Goal: Information Seeking & Learning: Check status

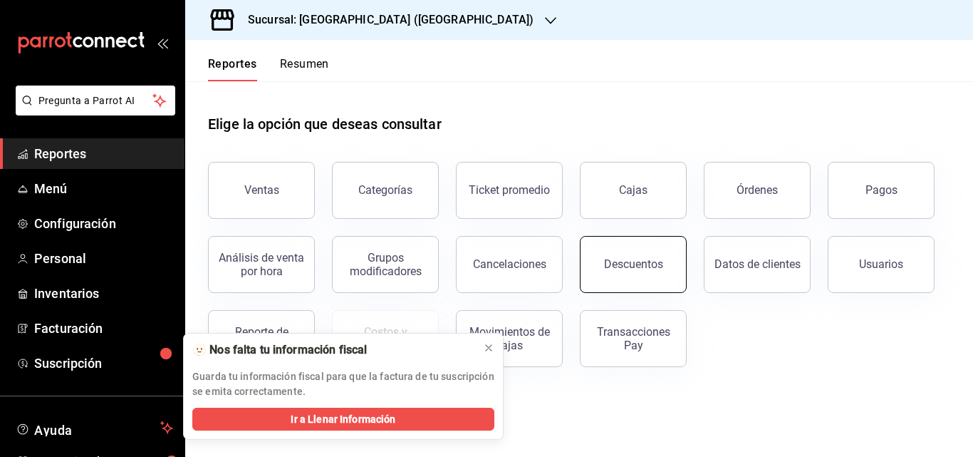
click at [639, 274] on button "Descuentos" at bounding box center [633, 264] width 107 height 57
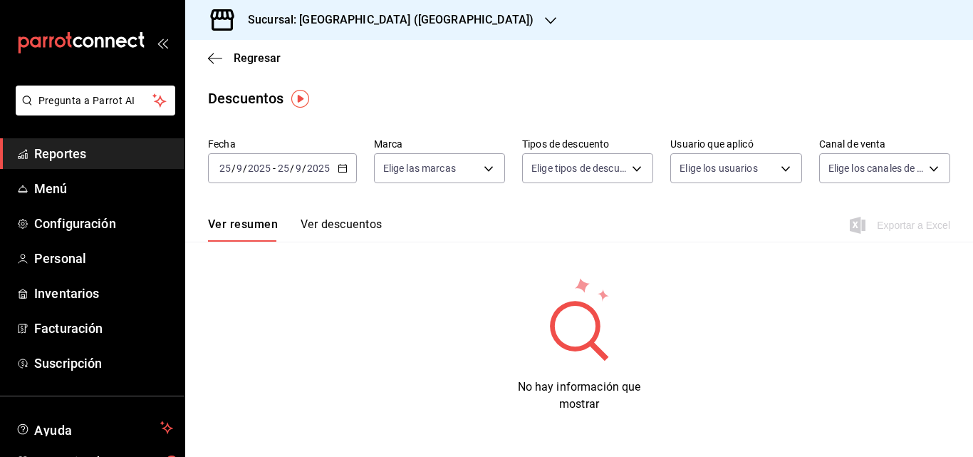
click at [341, 174] on div "[DATE] [DATE] - [DATE] [DATE]" at bounding box center [282, 168] width 149 height 30
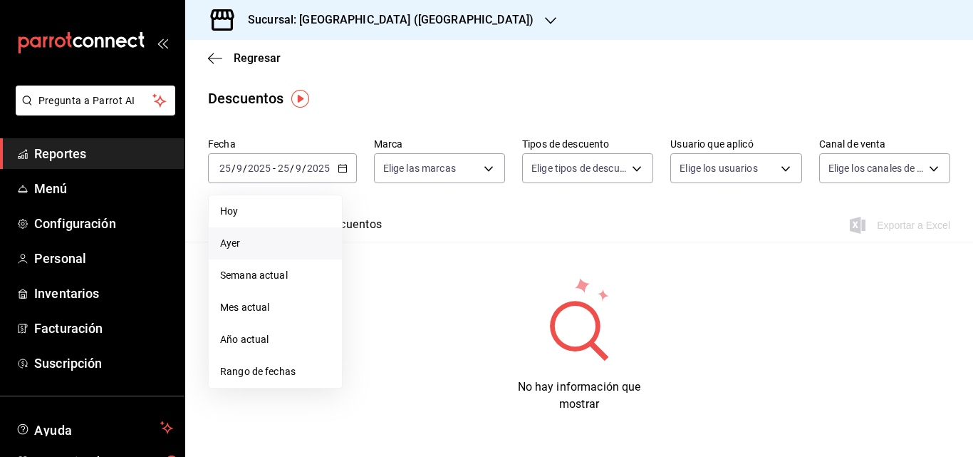
click at [231, 249] on span "Ayer" at bounding box center [275, 243] width 110 height 15
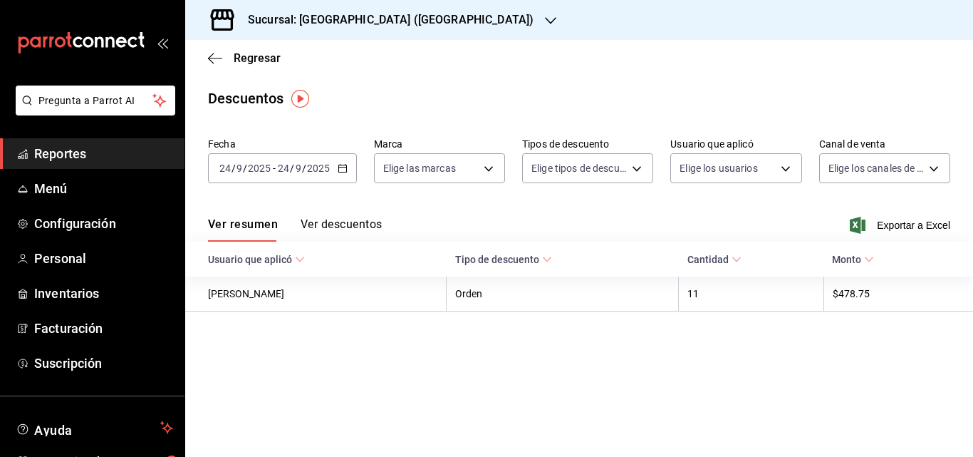
click at [344, 230] on button "Ver descuentos" at bounding box center [341, 229] width 81 height 24
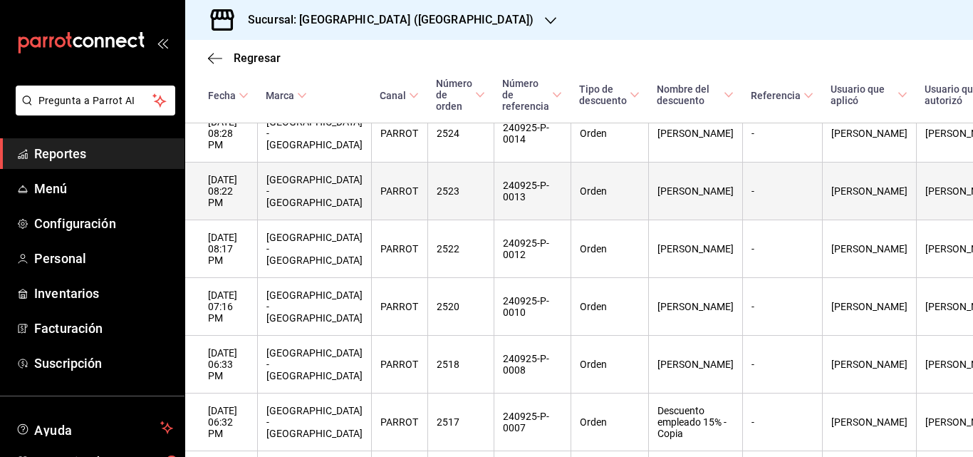
scroll to position [221, 0]
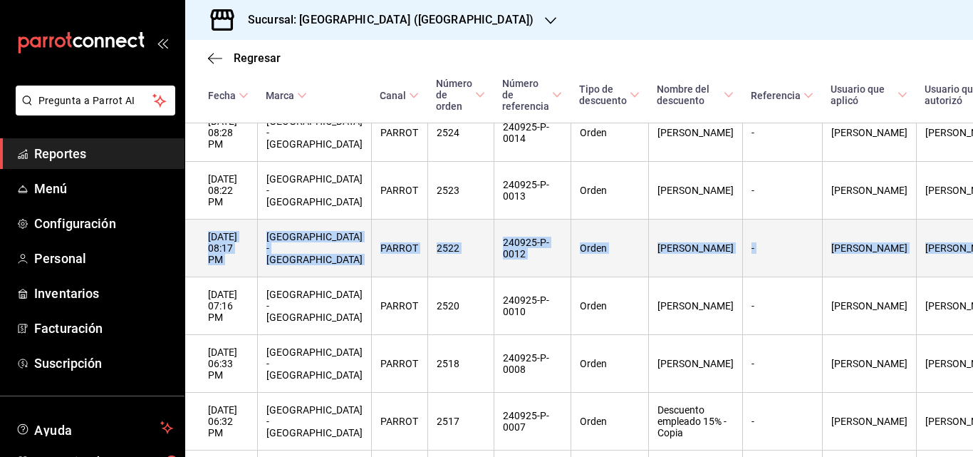
drag, startPoint x: 915, startPoint y: 167, endPoint x: 912, endPoint y: 201, distance: 33.6
click at [912, 201] on tbody "[DATE] 08:28 PM [GEOGRAPHIC_DATA] - [GEOGRAPHIC_DATA] PARROT 2524 240925-P-0014…" at bounding box center [632, 421] width 894 height 635
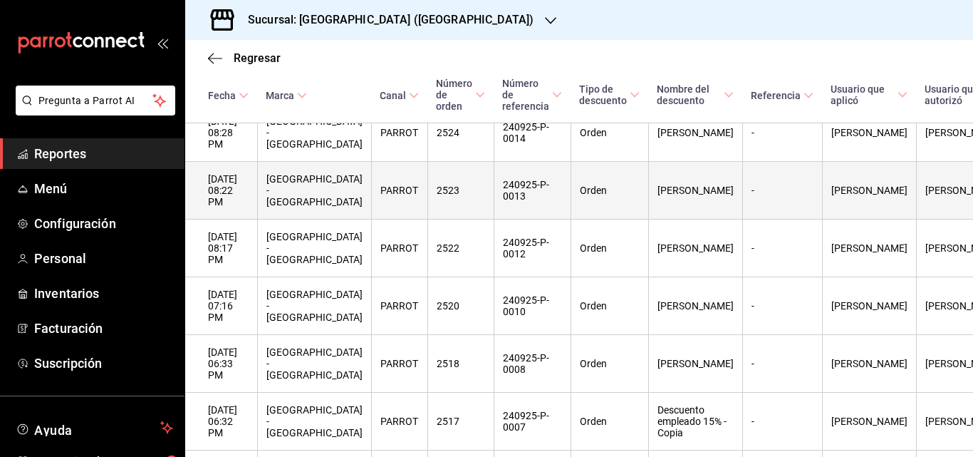
drag, startPoint x: 919, startPoint y: 176, endPoint x: 943, endPoint y: 172, distance: 24.5
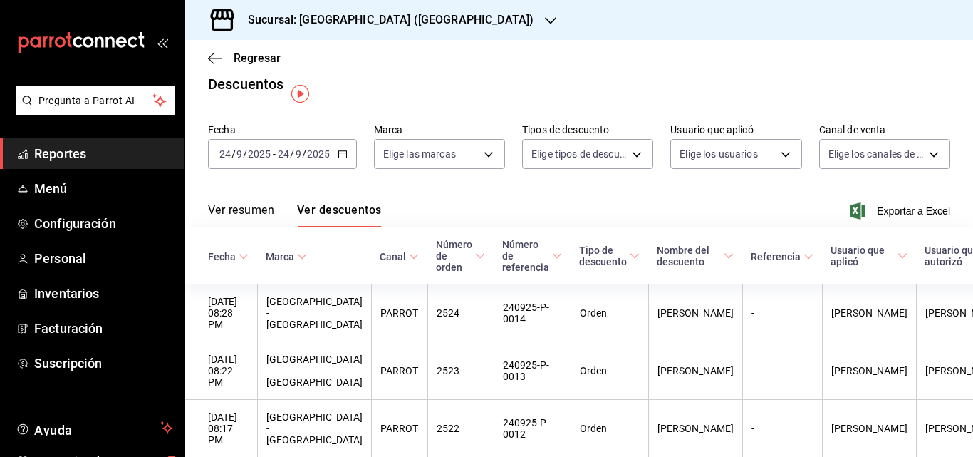
scroll to position [0, 0]
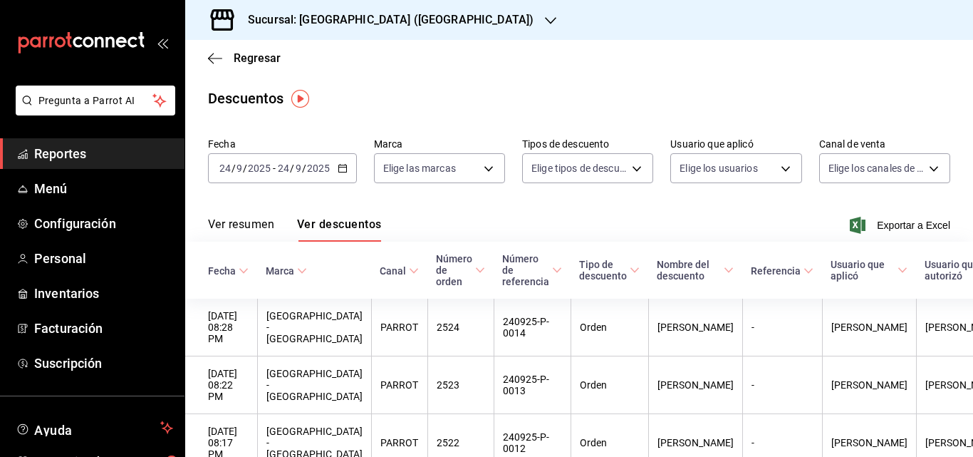
click at [257, 222] on button "Ver resumen" at bounding box center [241, 229] width 66 height 24
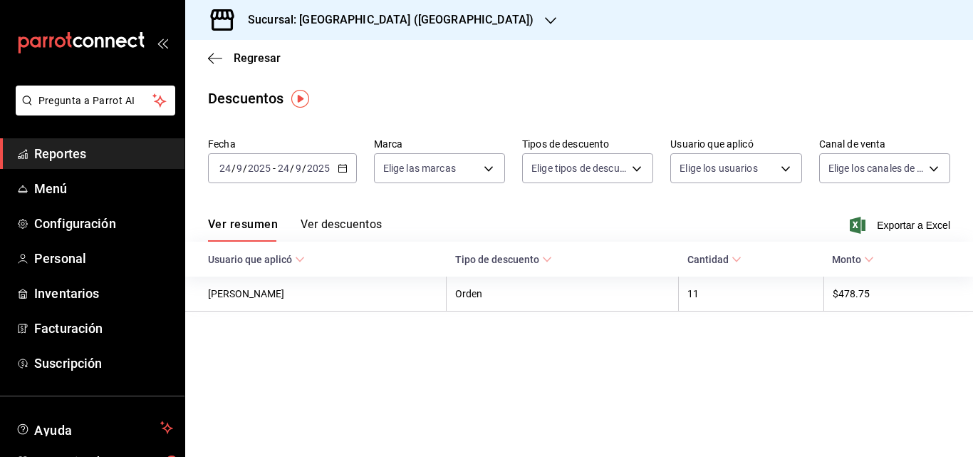
click at [355, 227] on button "Ver descuentos" at bounding box center [341, 229] width 81 height 24
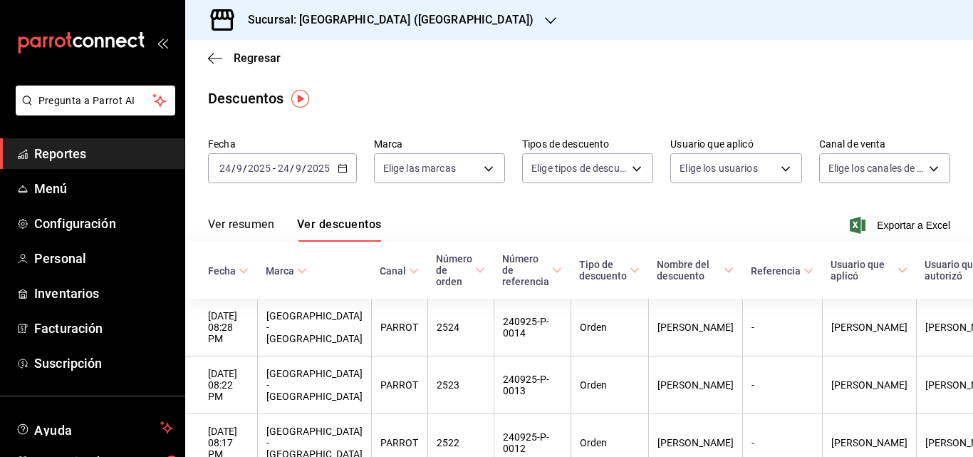
click at [254, 231] on button "Ver resumen" at bounding box center [241, 229] width 66 height 24
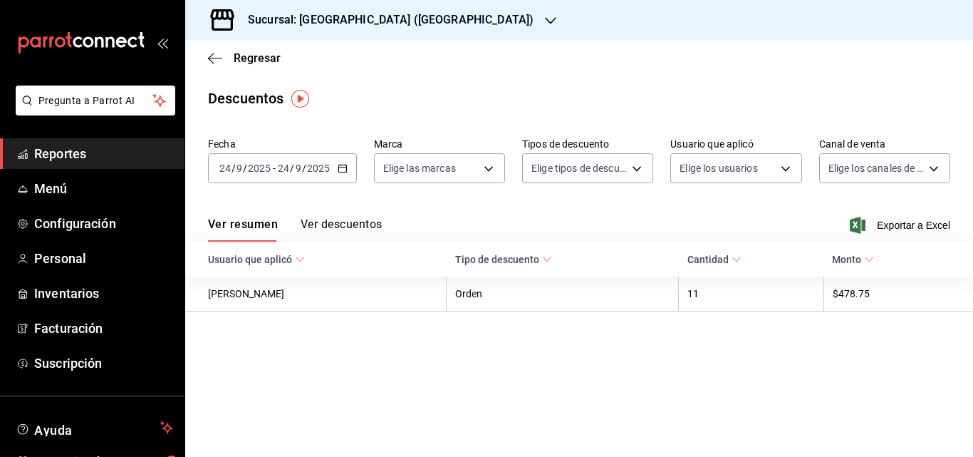
click at [366, 219] on button "Ver descuentos" at bounding box center [341, 229] width 81 height 24
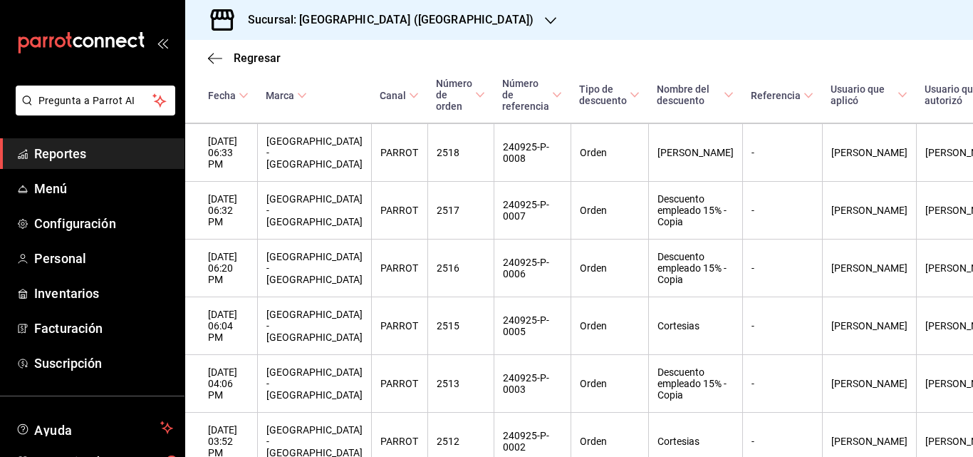
scroll to position [431, 0]
click at [242, 90] on span "Fecha" at bounding box center [228, 95] width 41 height 11
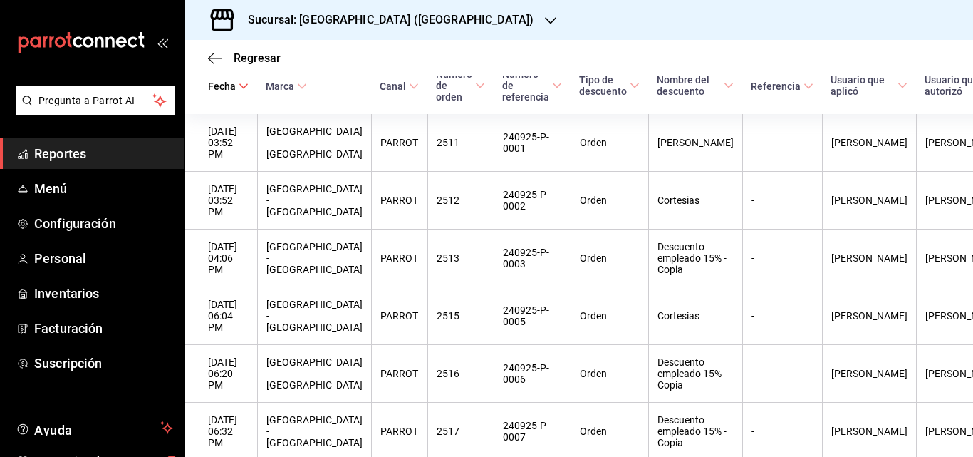
scroll to position [0, 0]
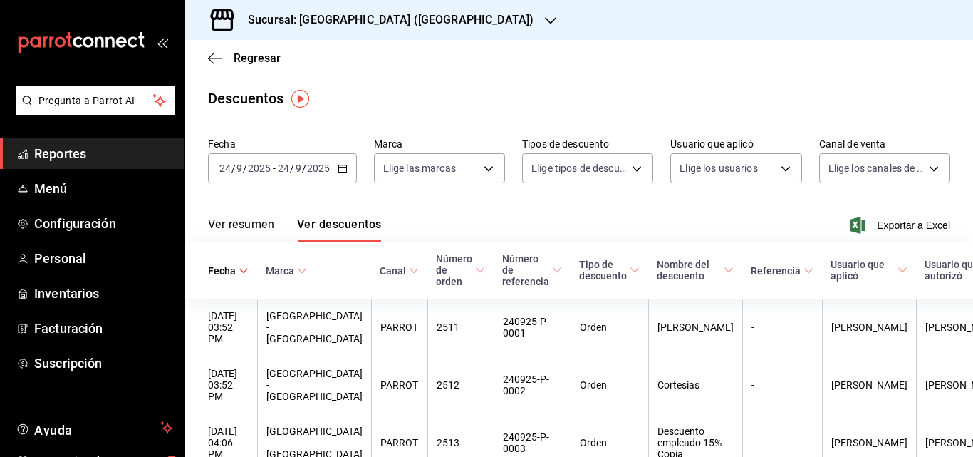
click at [245, 227] on button "Ver resumen" at bounding box center [241, 229] width 66 height 24
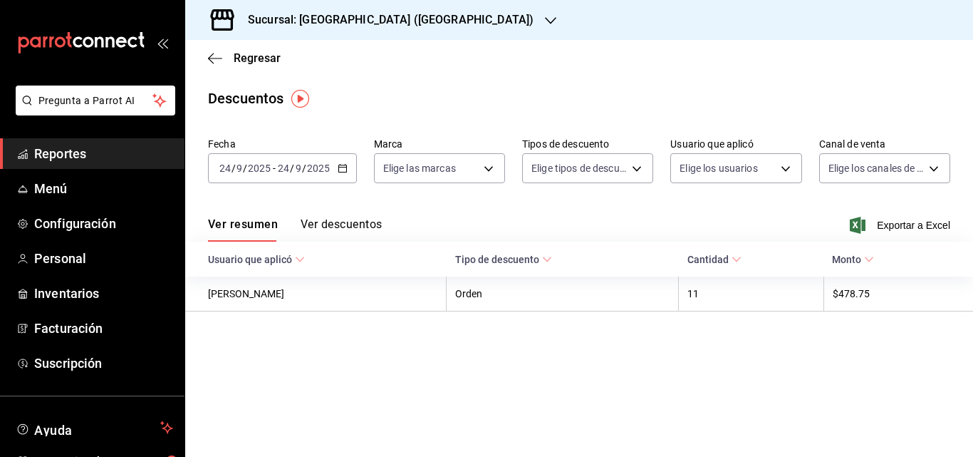
click at [125, 154] on span "Reportes" at bounding box center [103, 153] width 139 height 19
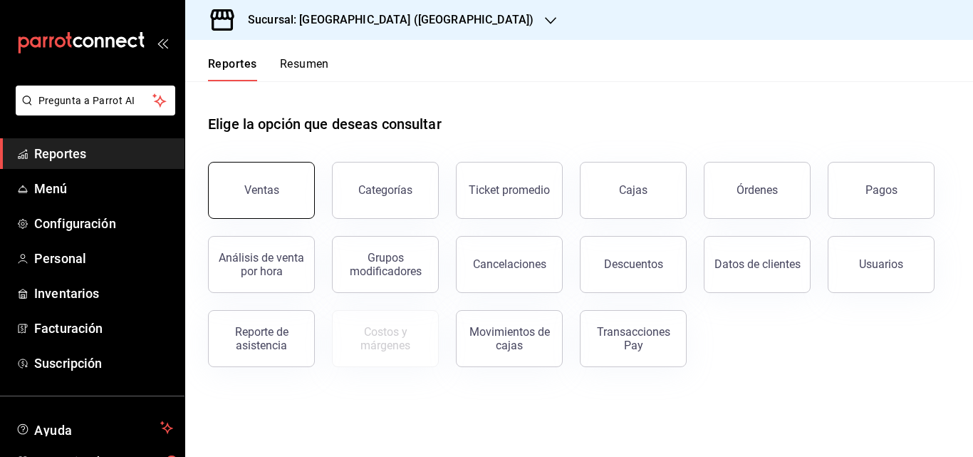
click at [279, 192] on button "Ventas" at bounding box center [261, 190] width 107 height 57
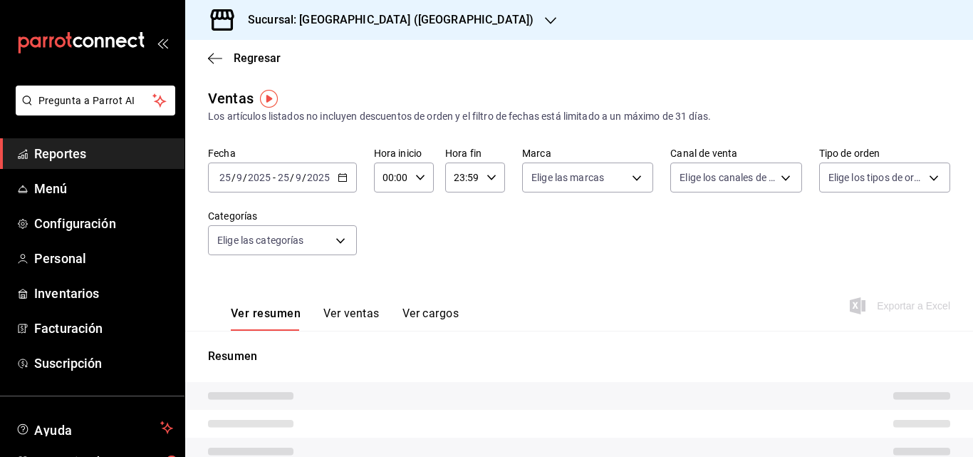
click at [338, 177] on icon "button" at bounding box center [343, 177] width 10 height 10
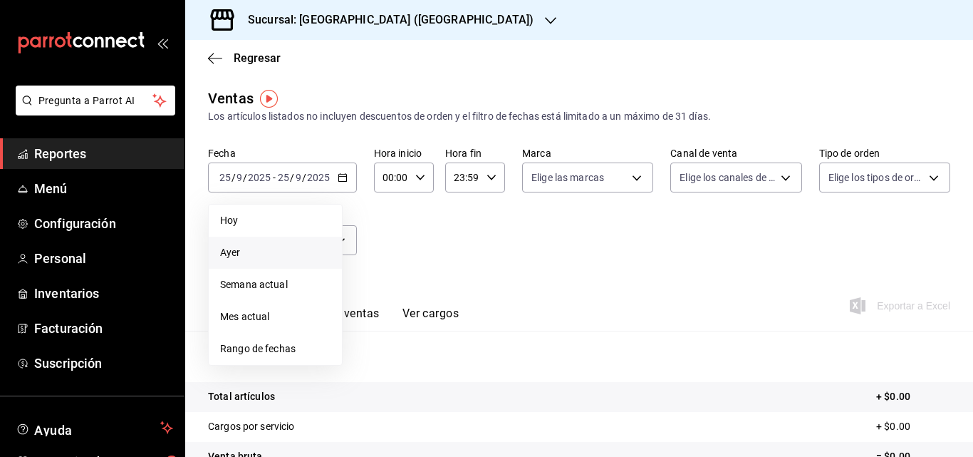
click at [250, 259] on span "Ayer" at bounding box center [275, 252] width 110 height 15
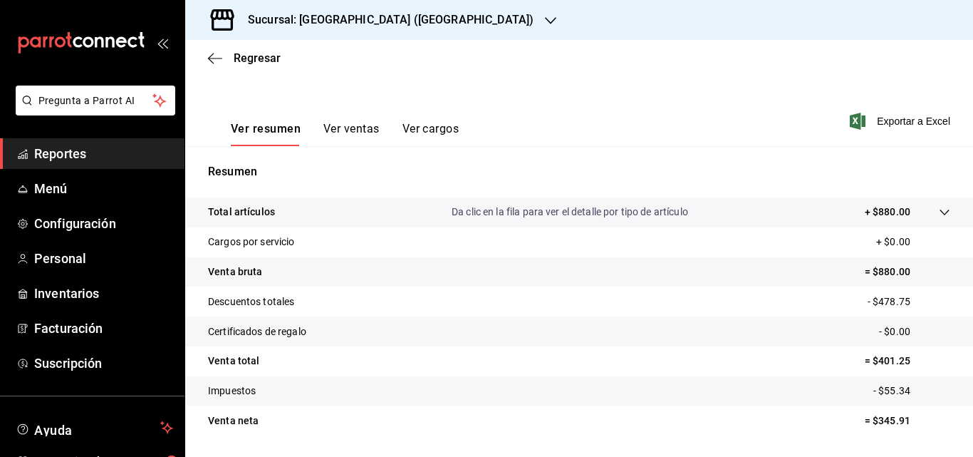
scroll to position [213, 0]
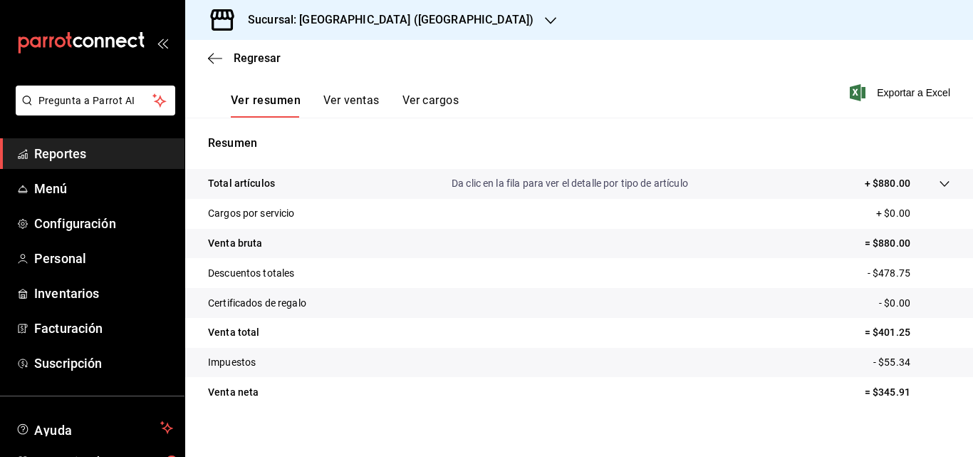
click at [123, 152] on span "Reportes" at bounding box center [103, 153] width 139 height 19
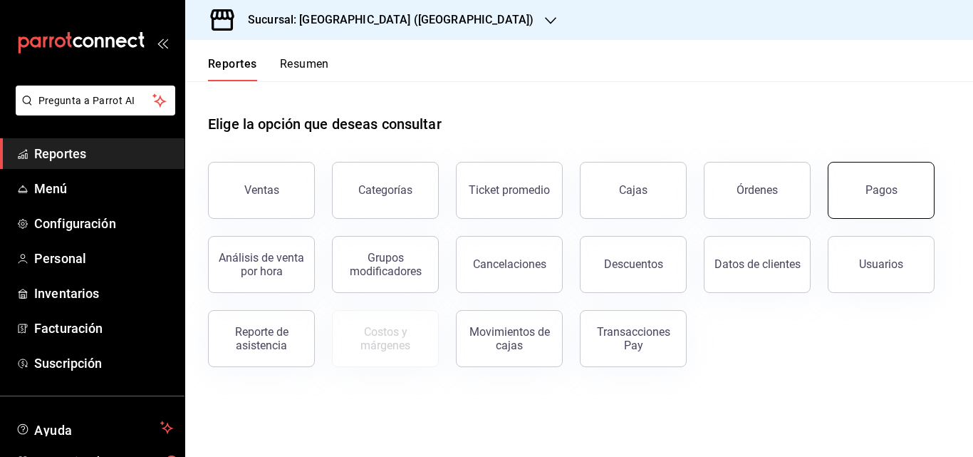
click at [842, 202] on button "Pagos" at bounding box center [881, 190] width 107 height 57
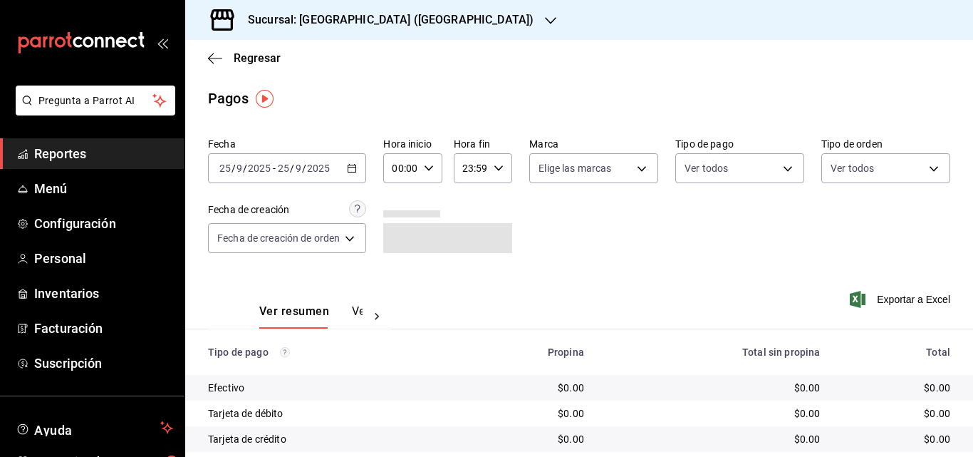
click at [353, 170] on icon "button" at bounding box center [352, 168] width 10 height 10
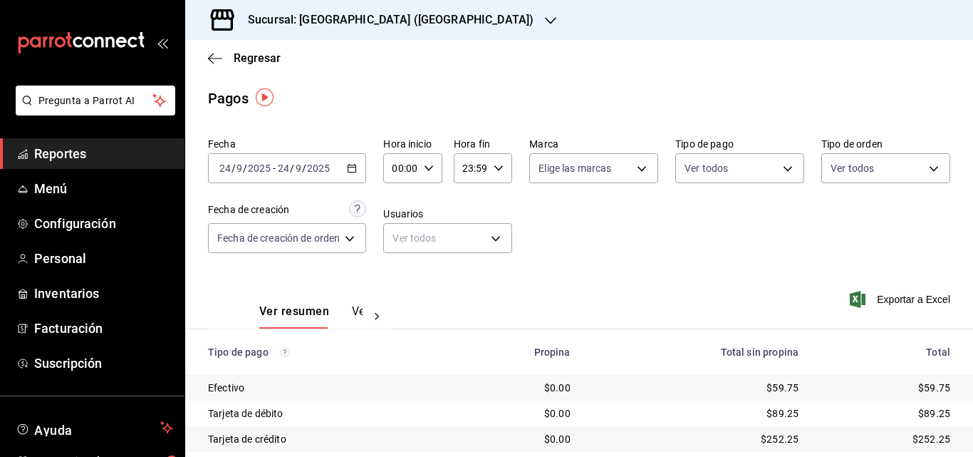
scroll to position [121, 0]
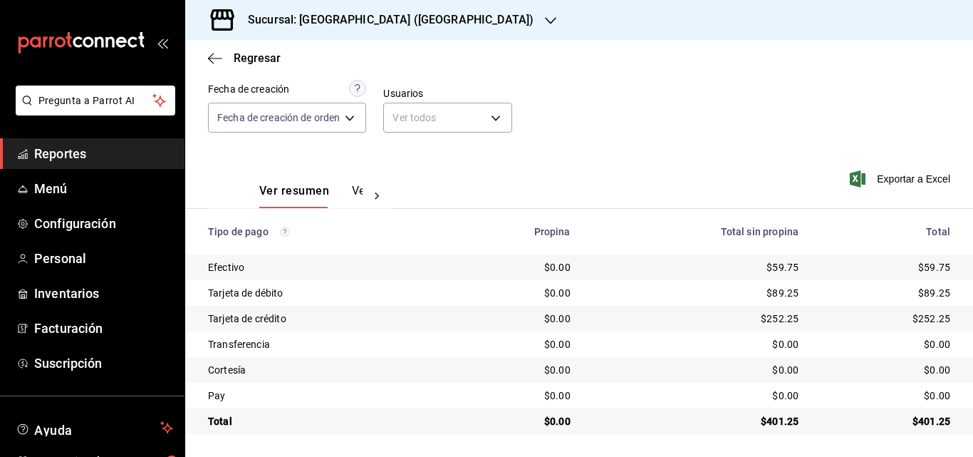
click at [107, 151] on span "Reportes" at bounding box center [103, 153] width 139 height 19
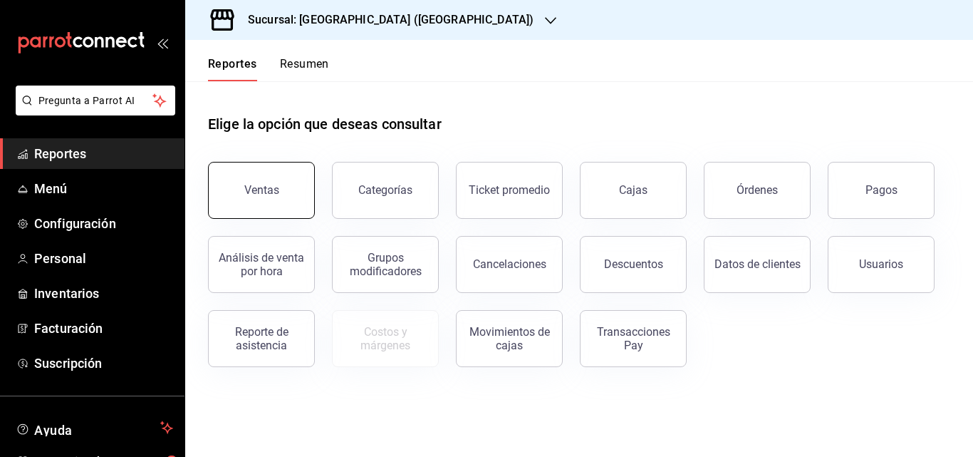
click at [289, 184] on button "Ventas" at bounding box center [261, 190] width 107 height 57
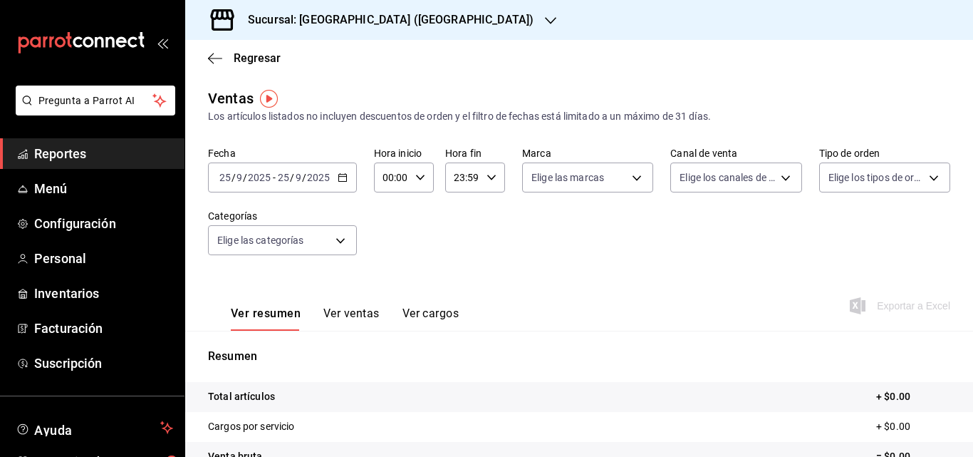
click at [343, 176] on icon "button" at bounding box center [343, 177] width 10 height 10
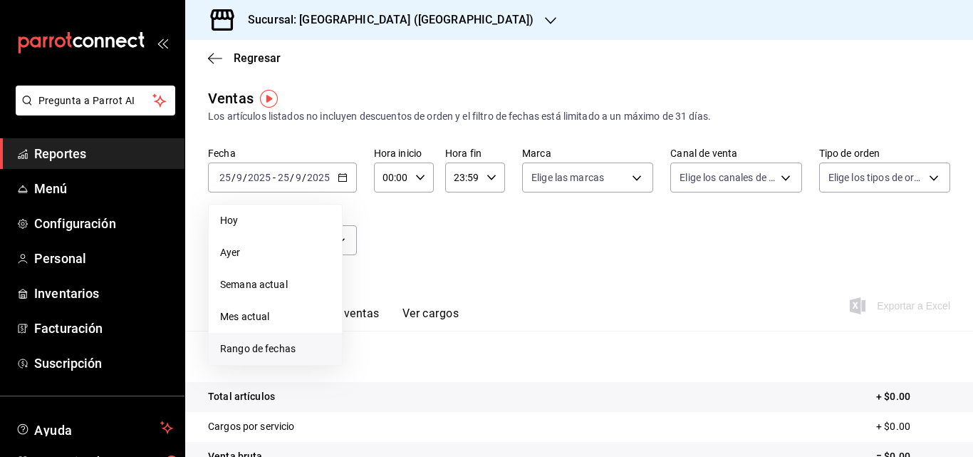
click at [264, 346] on span "Rango de fechas" at bounding box center [275, 348] width 110 height 15
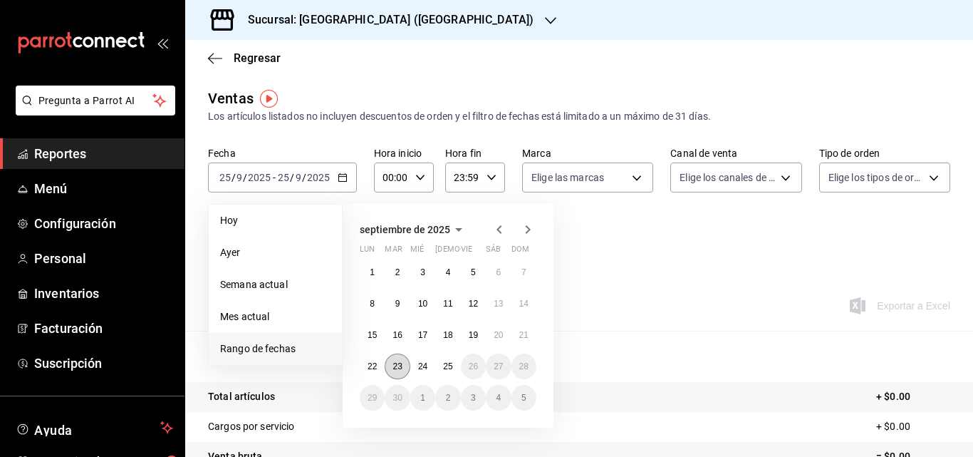
click at [396, 367] on abbr "23" at bounding box center [397, 366] width 9 height 10
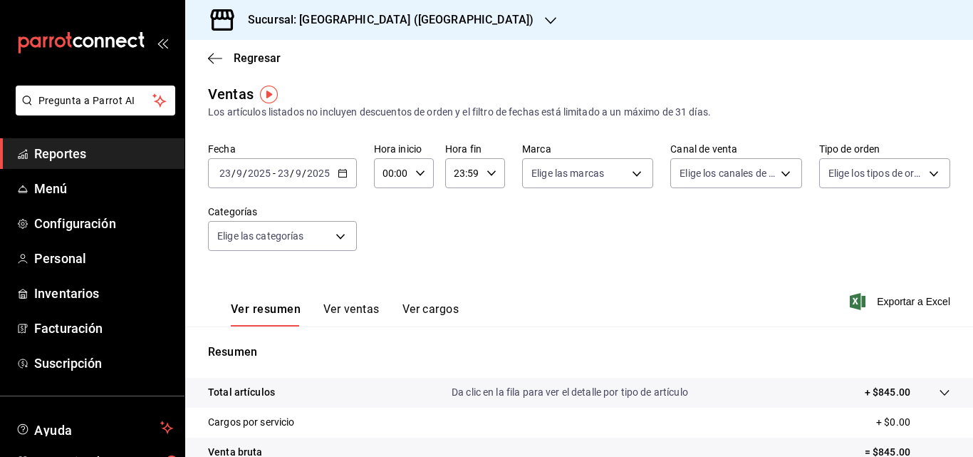
scroll to position [4, 0]
click at [347, 173] on div "[DATE] [DATE] - [DATE] [DATE]" at bounding box center [282, 174] width 149 height 30
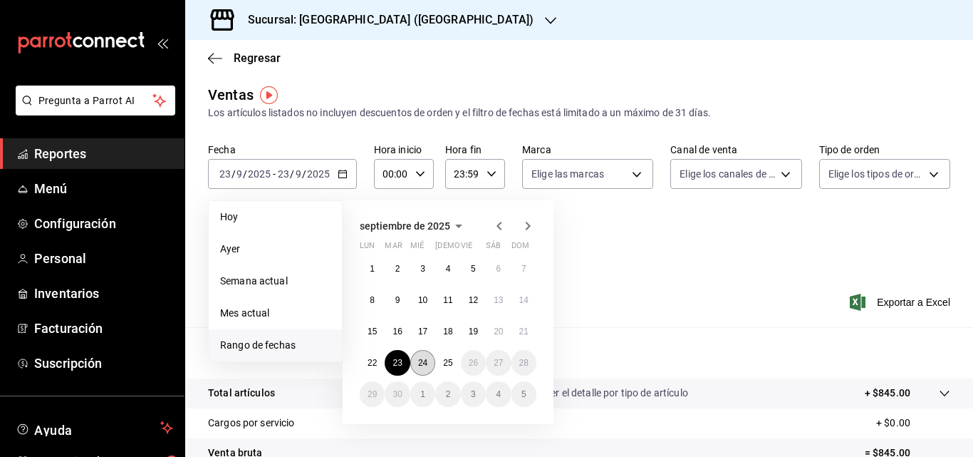
click at [418, 365] on abbr "24" at bounding box center [422, 363] width 9 height 10
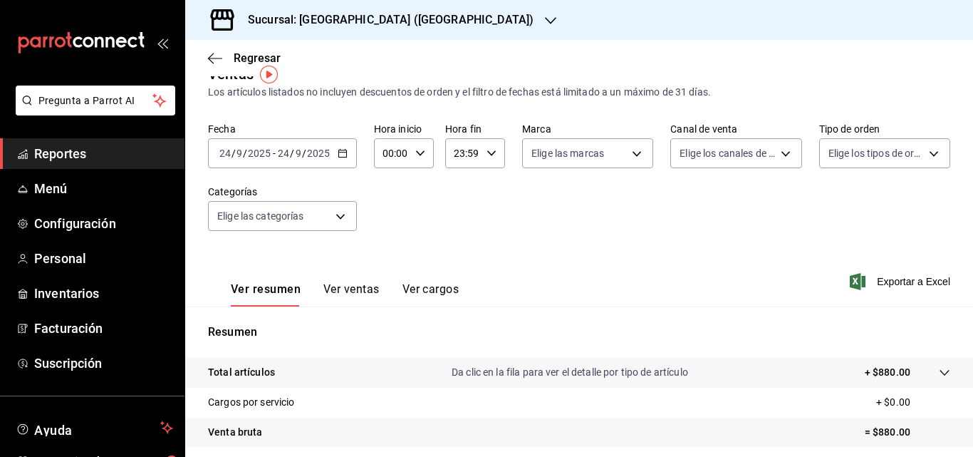
scroll to position [24, 0]
click at [340, 153] on \(Stroke\) "button" at bounding box center [342, 153] width 8 height 1
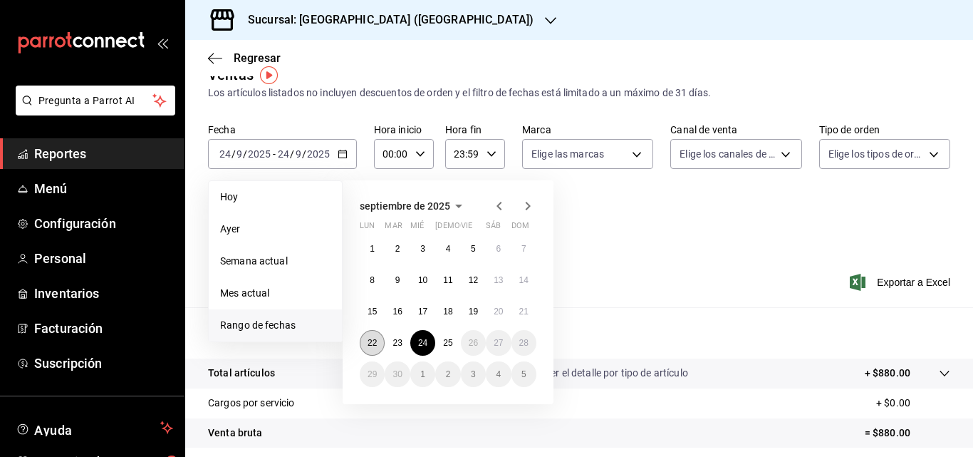
click at [372, 342] on abbr "22" at bounding box center [372, 343] width 9 height 10
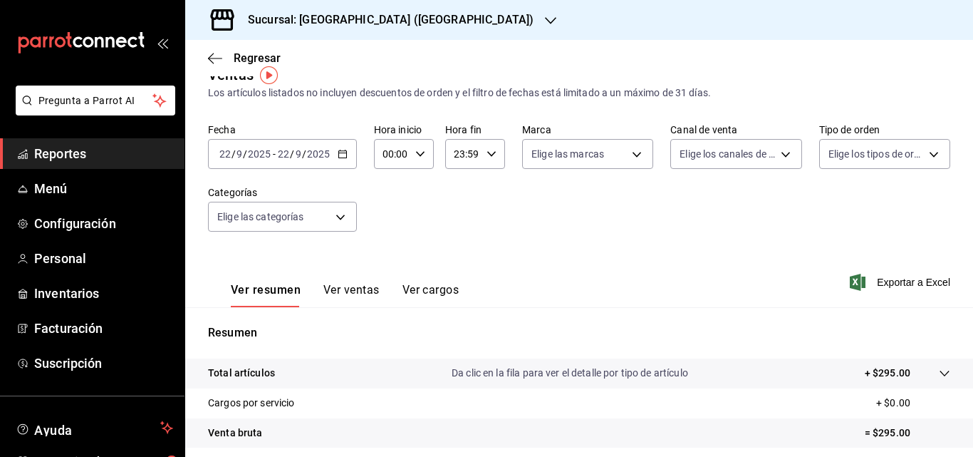
scroll to position [50, 0]
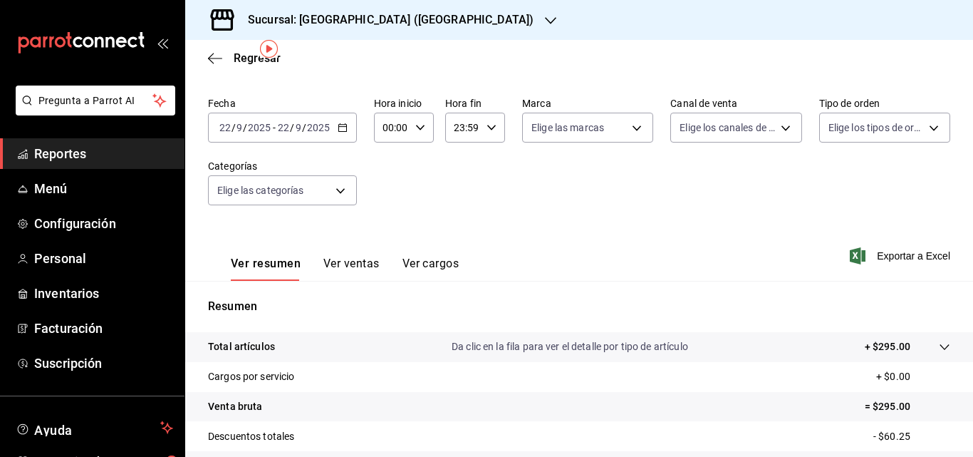
click at [343, 138] on div "[DATE] [DATE] - [DATE] [DATE]" at bounding box center [282, 128] width 149 height 30
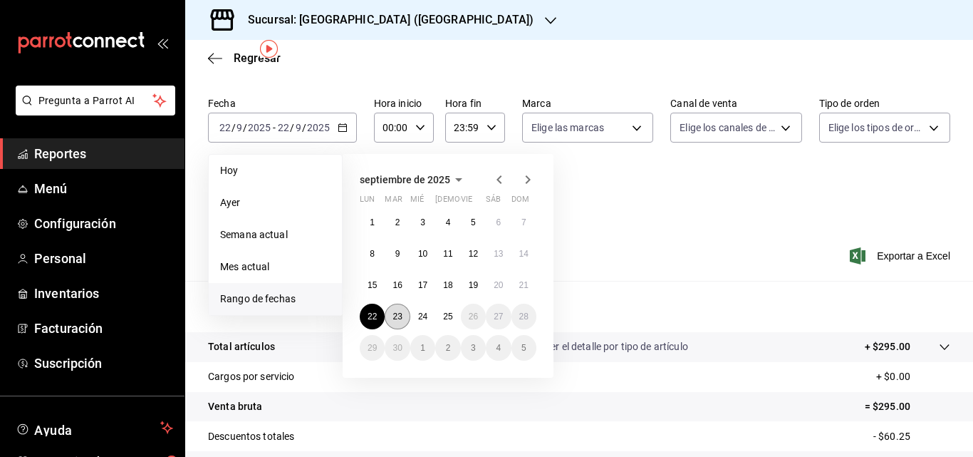
click at [399, 320] on abbr "23" at bounding box center [397, 316] width 9 height 10
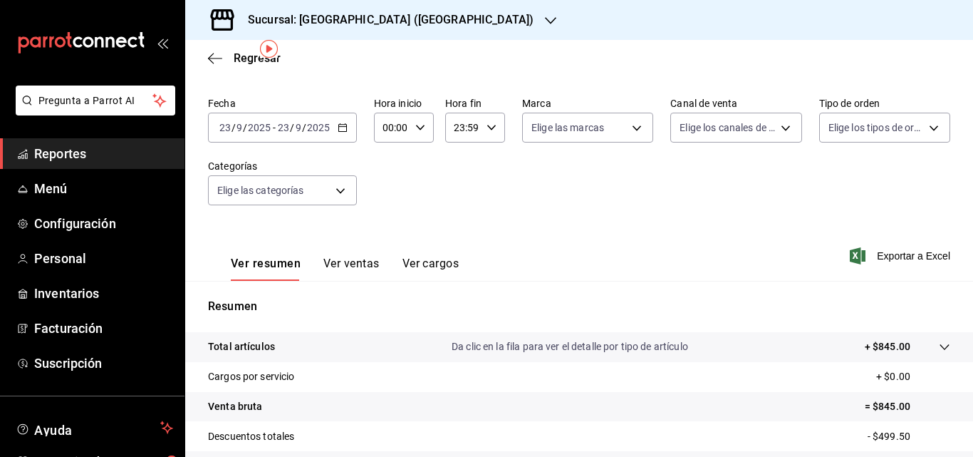
click at [129, 152] on span "Reportes" at bounding box center [103, 153] width 139 height 19
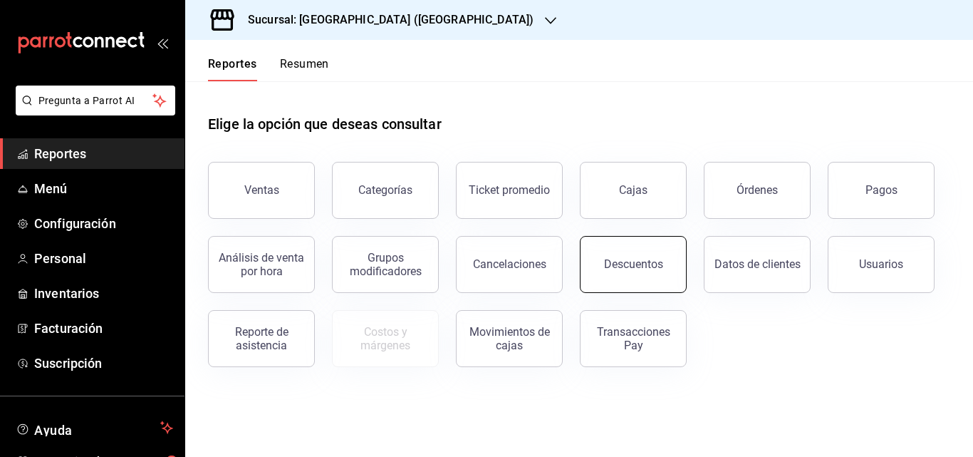
click at [673, 272] on button "Descuentos" at bounding box center [633, 264] width 107 height 57
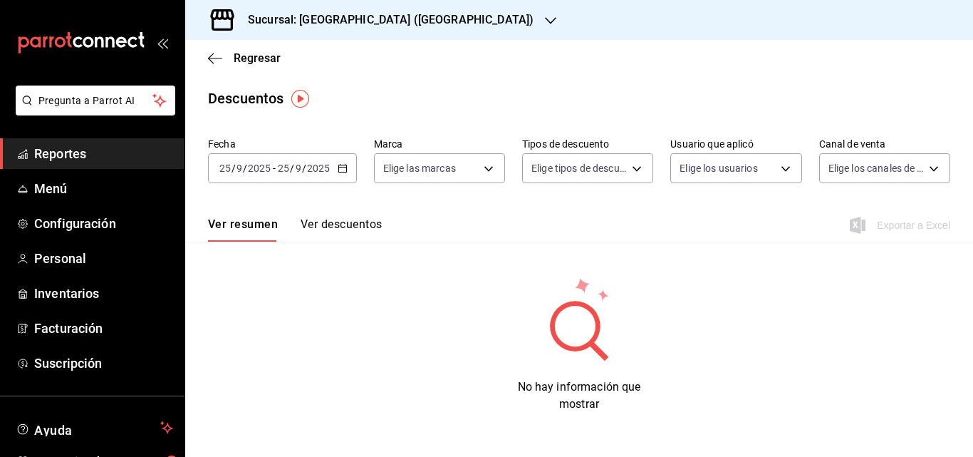
click at [339, 174] on div "[DATE] [DATE] - [DATE] [DATE]" at bounding box center [282, 168] width 149 height 30
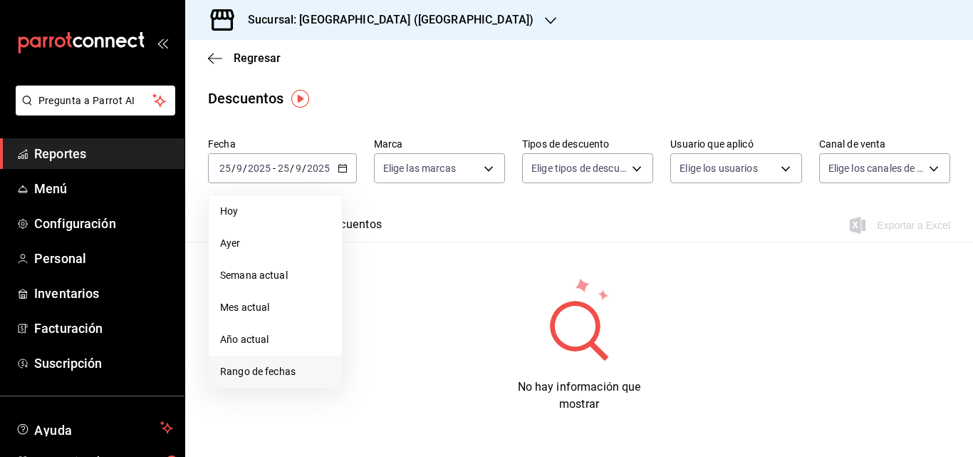
click at [250, 378] on span "Rango de fechas" at bounding box center [275, 371] width 110 height 15
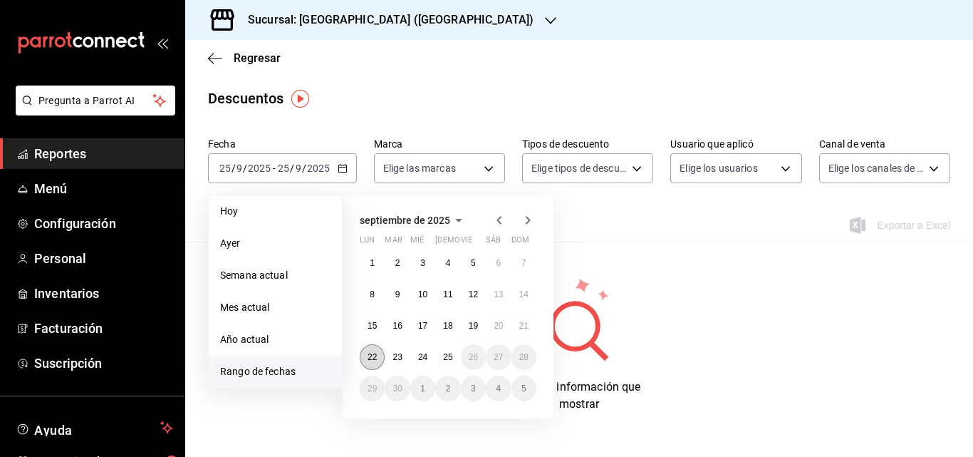
click at [372, 358] on abbr "22" at bounding box center [372, 357] width 9 height 10
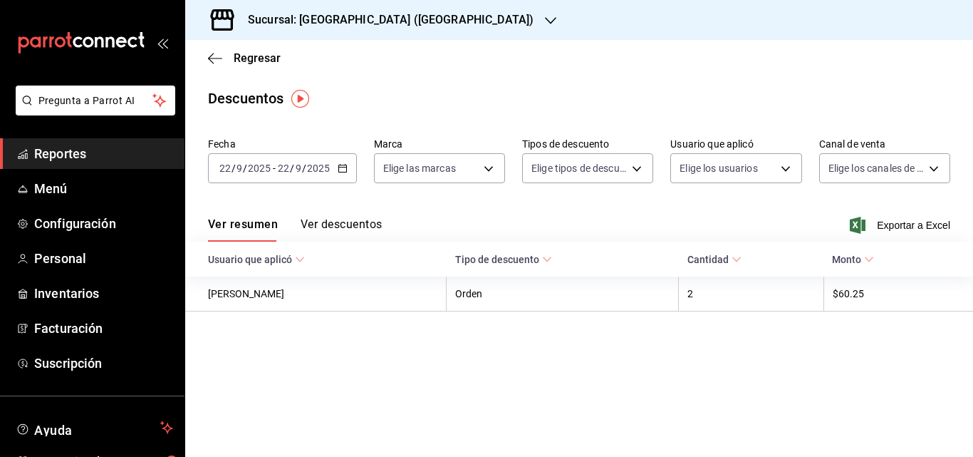
click at [324, 222] on button "Ver descuentos" at bounding box center [341, 229] width 81 height 24
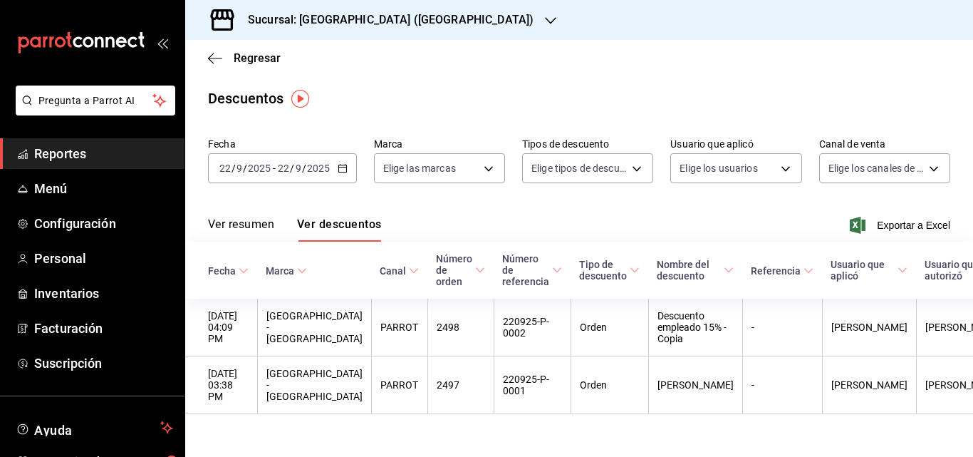
click at [343, 179] on div "[DATE] [DATE] - [DATE] [DATE]" at bounding box center [282, 168] width 149 height 30
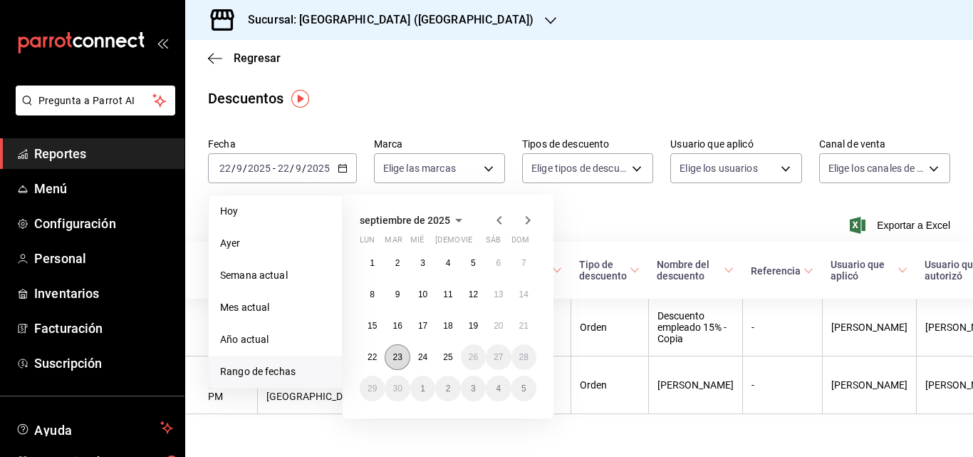
click at [400, 361] on abbr "23" at bounding box center [397, 357] width 9 height 10
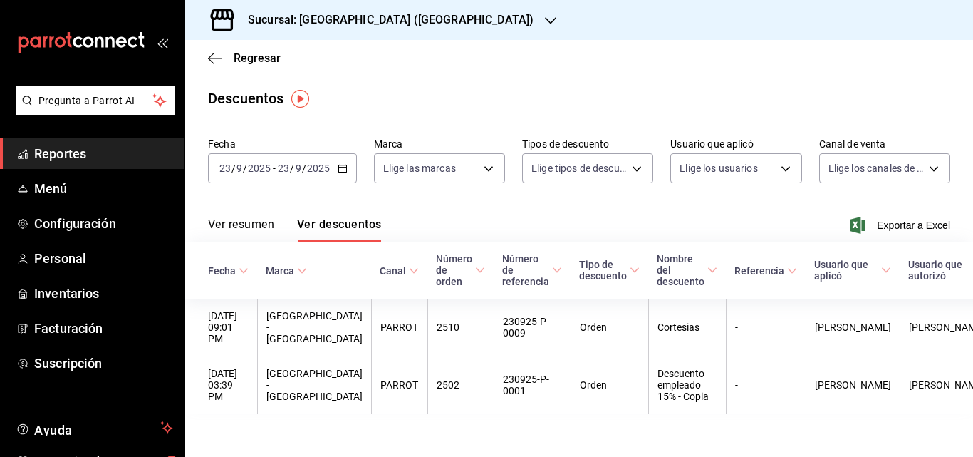
click at [349, 174] on div "[DATE] [DATE] - [DATE] [DATE]" at bounding box center [282, 168] width 149 height 30
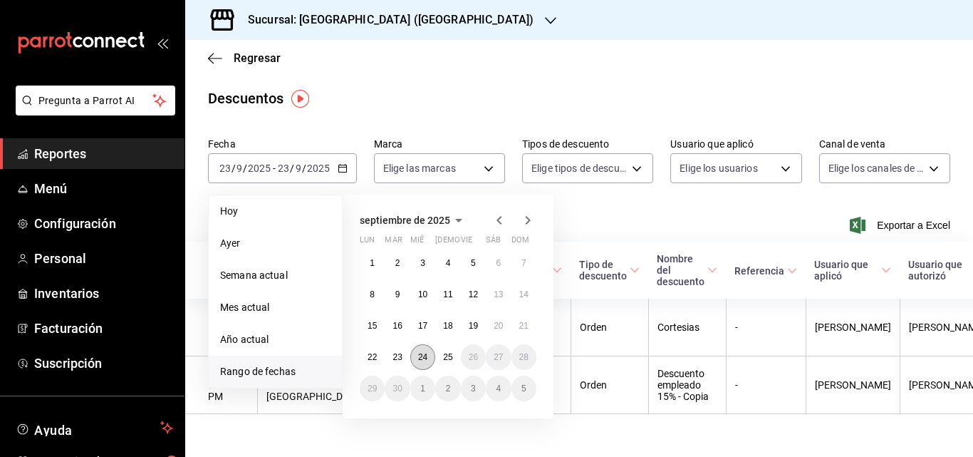
click at [425, 358] on abbr "24" at bounding box center [422, 357] width 9 height 10
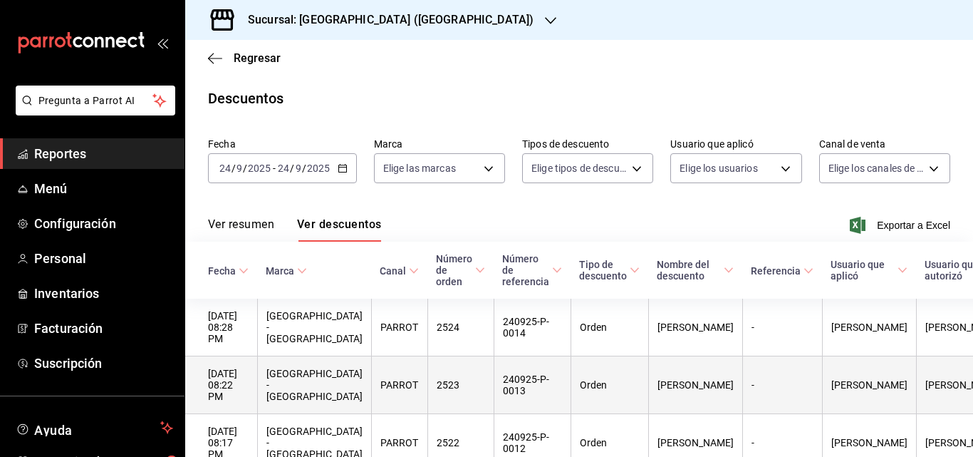
scroll to position [202, 0]
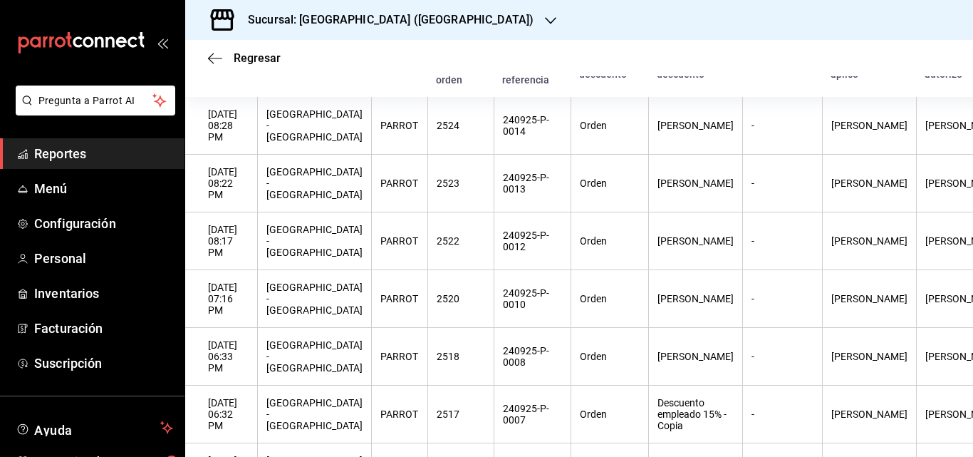
click at [78, 161] on span "Reportes" at bounding box center [103, 153] width 139 height 19
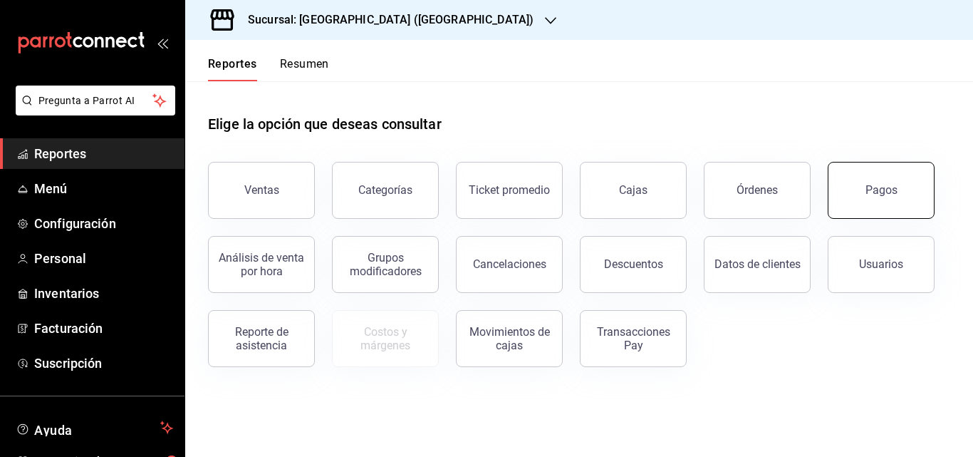
click at [864, 197] on button "Pagos" at bounding box center [881, 190] width 107 height 57
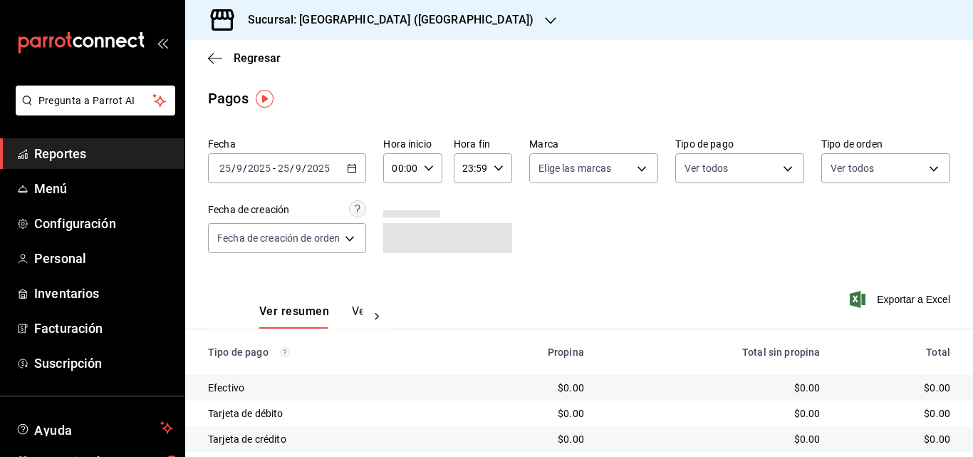
click at [354, 170] on icon "button" at bounding box center [352, 168] width 10 height 10
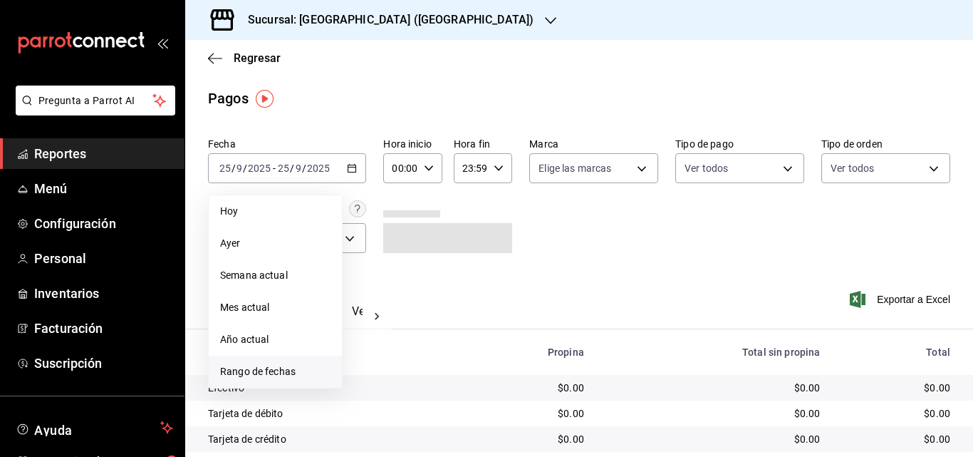
click at [255, 370] on span "Rango de fechas" at bounding box center [275, 371] width 110 height 15
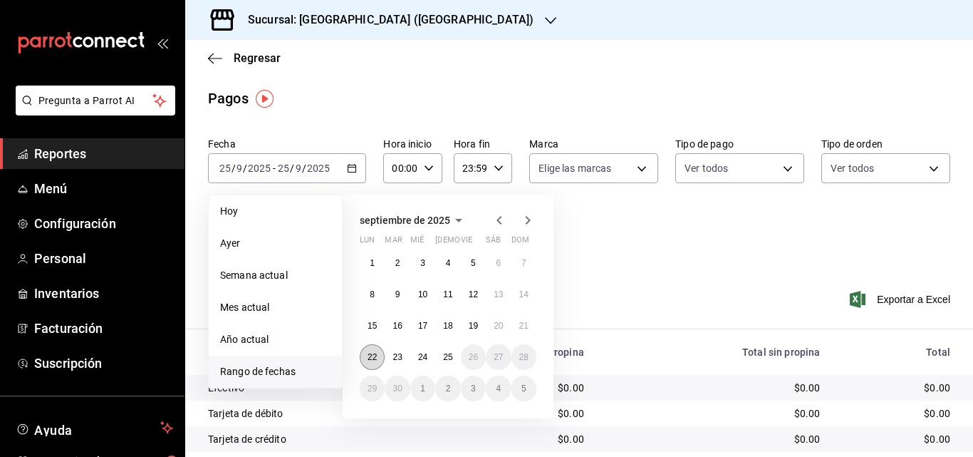
click at [371, 362] on button "22" at bounding box center [372, 357] width 25 height 26
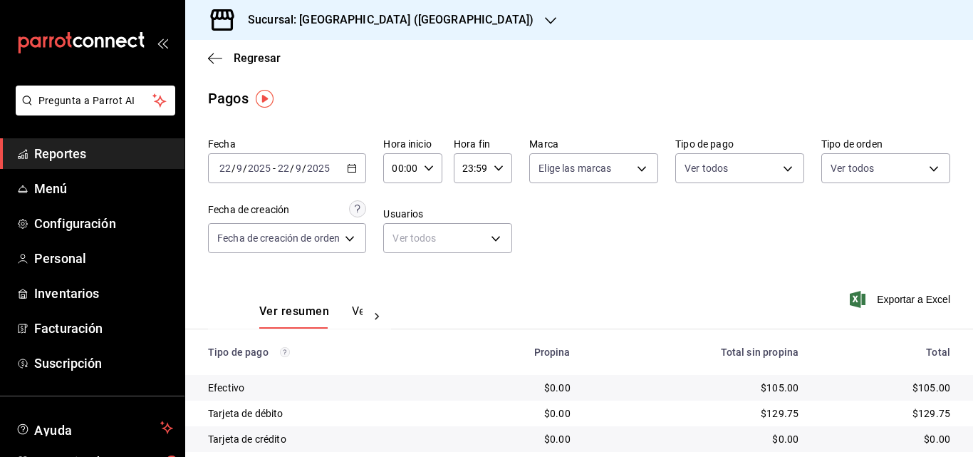
click at [351, 167] on \(Stroke\) "button" at bounding box center [352, 167] width 8 height 1
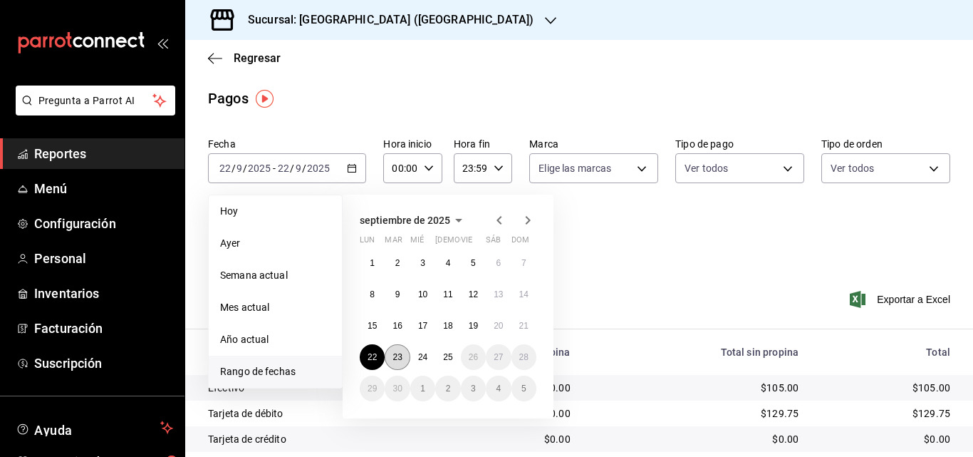
click at [395, 361] on abbr "23" at bounding box center [397, 357] width 9 height 10
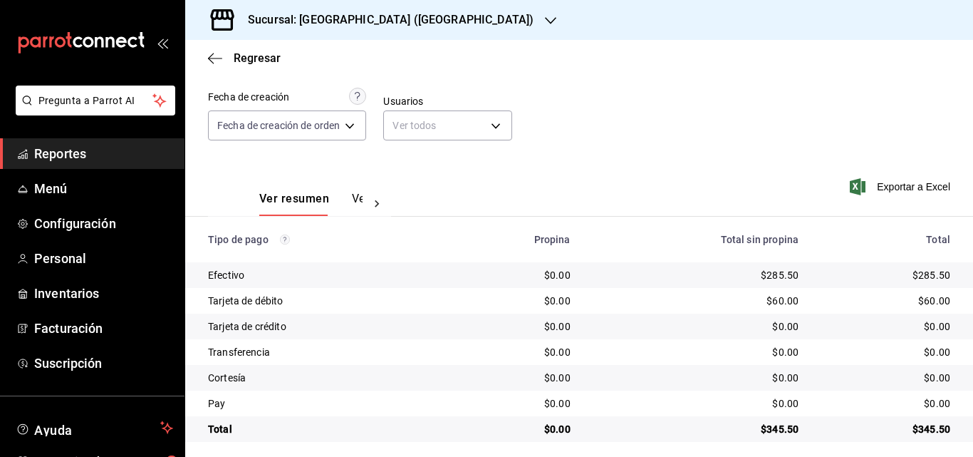
scroll to position [118, 0]
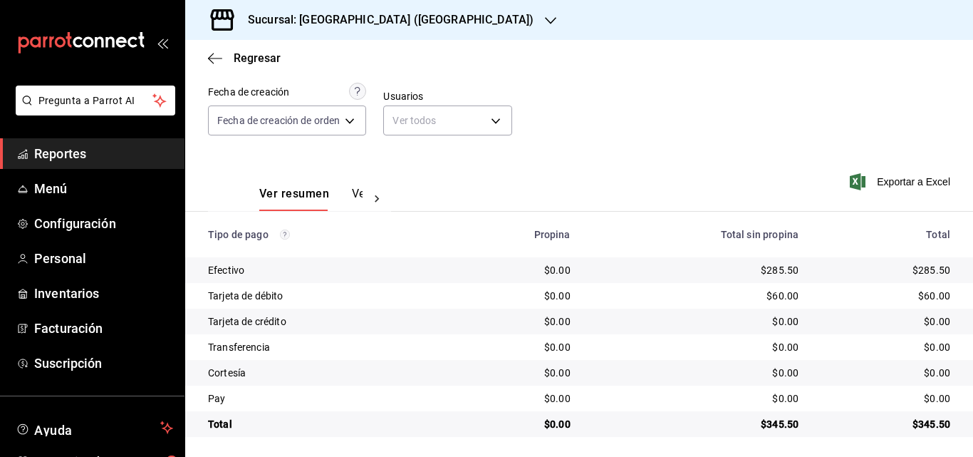
click at [361, 24] on h3 "Sucursal: [GEOGRAPHIC_DATA] ([GEOGRAPHIC_DATA])" at bounding box center [385, 19] width 297 height 17
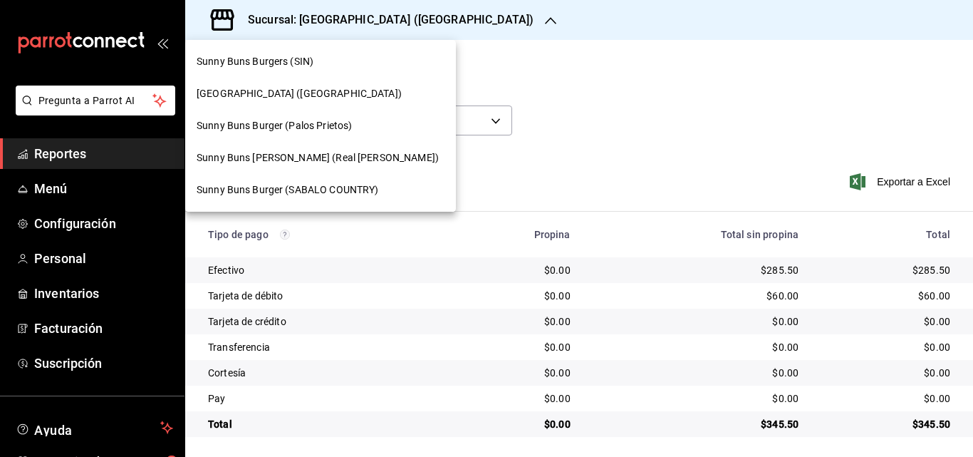
click at [324, 167] on div "Sunny Buns [PERSON_NAME] (Real [PERSON_NAME])" at bounding box center [320, 158] width 271 height 32
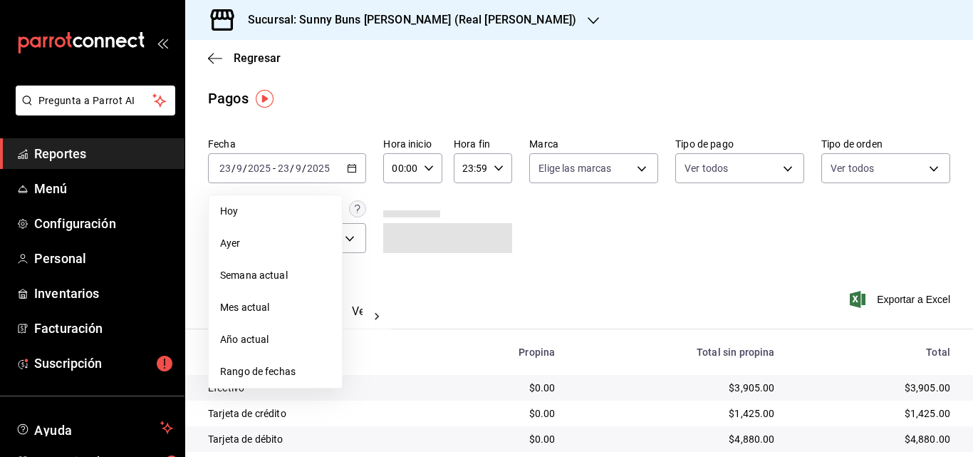
click at [497, 219] on div at bounding box center [447, 226] width 129 height 53
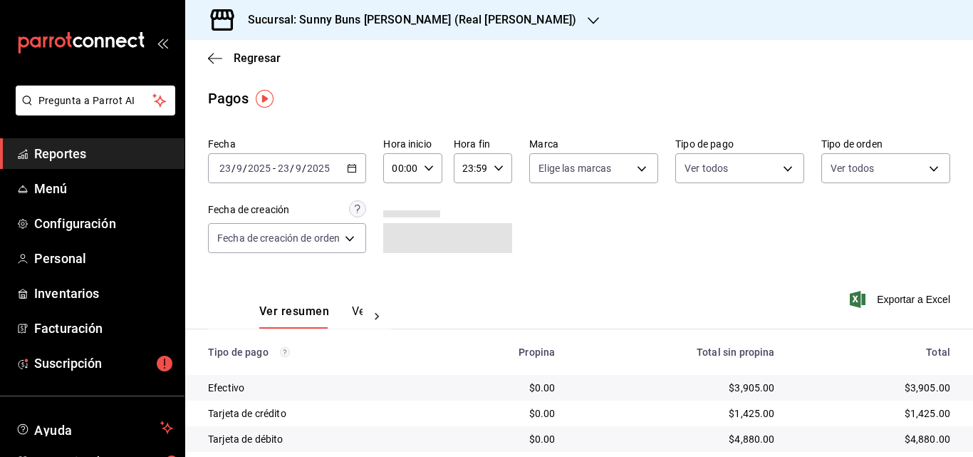
click at [75, 163] on link "Reportes" at bounding box center [92, 153] width 185 height 31
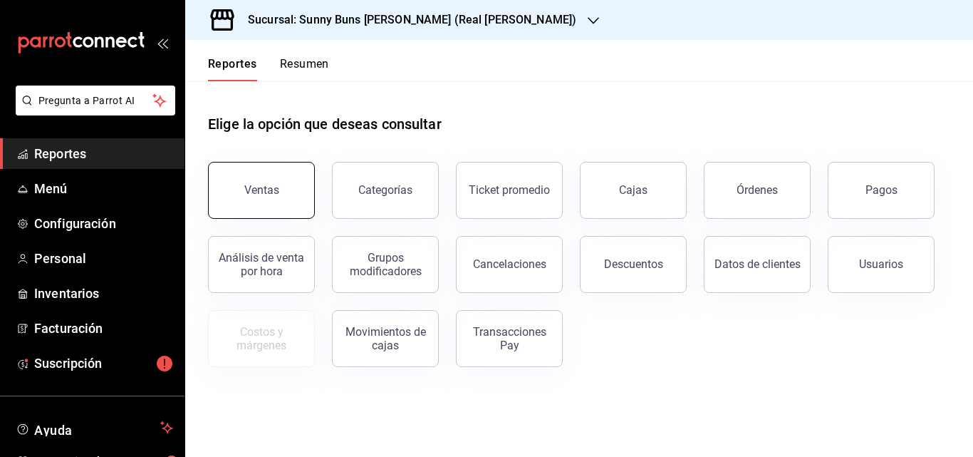
click at [288, 189] on button "Ventas" at bounding box center [261, 190] width 107 height 57
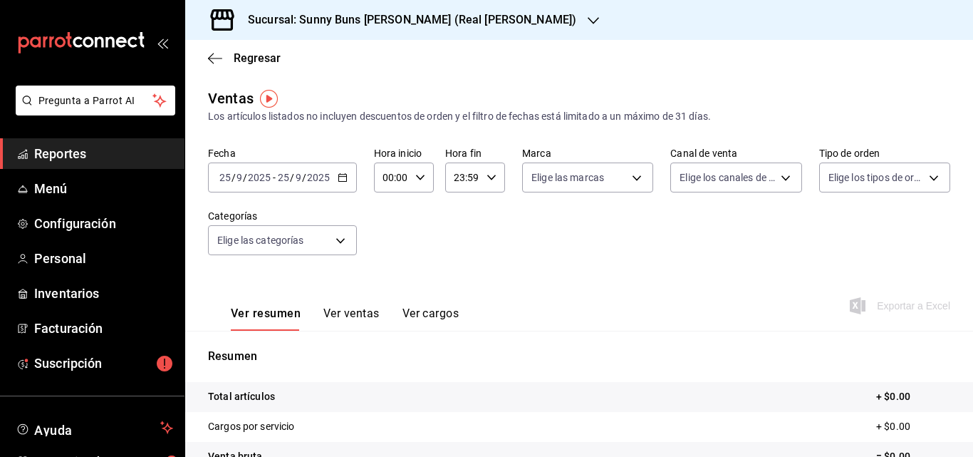
click at [344, 177] on \(Stroke\) "button" at bounding box center [342, 176] width 8 height 1
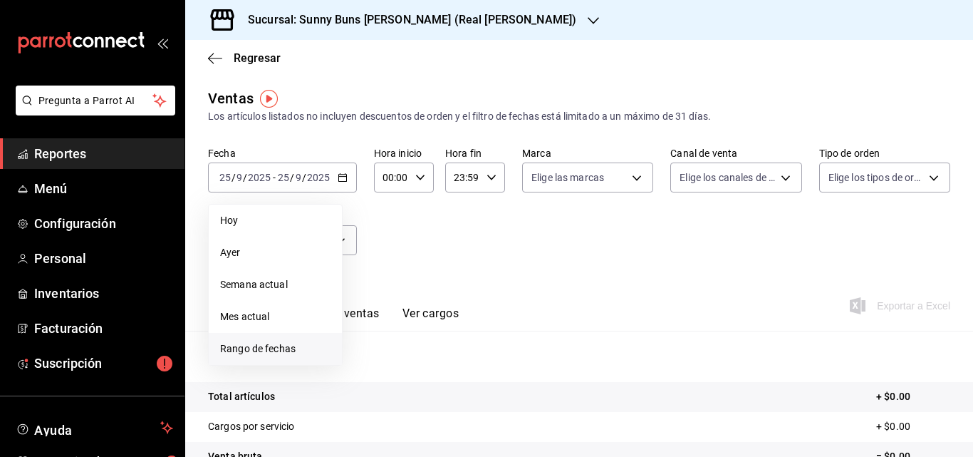
click at [255, 344] on span "Rango de fechas" at bounding box center [275, 348] width 110 height 15
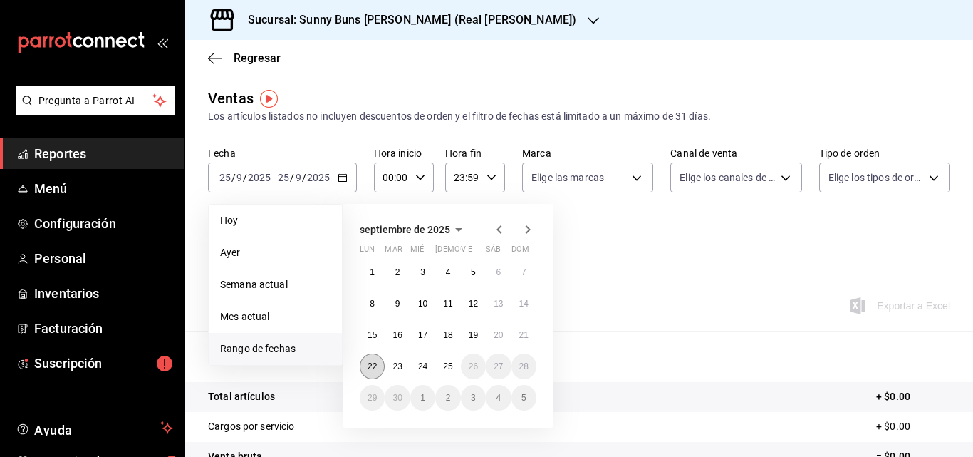
click at [375, 366] on abbr "22" at bounding box center [372, 366] width 9 height 10
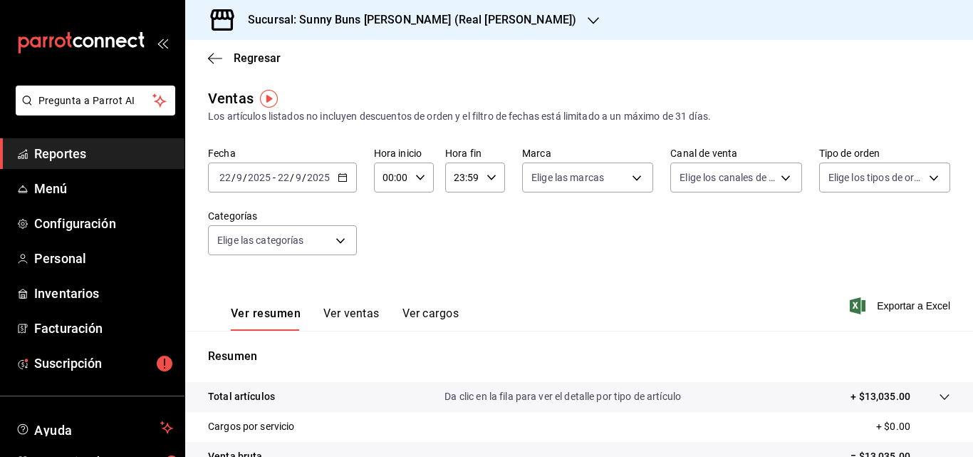
click at [346, 177] on \(Stroke\) "button" at bounding box center [342, 178] width 9 height 8
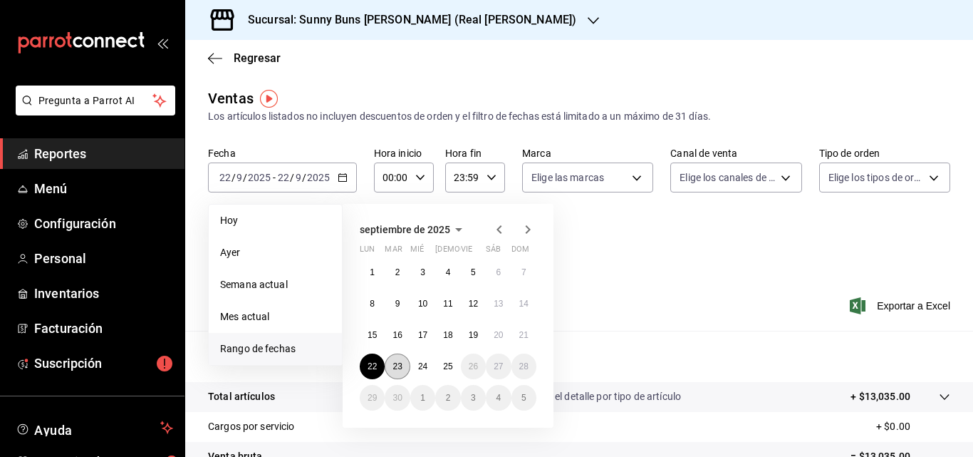
click at [405, 370] on button "23" at bounding box center [397, 366] width 25 height 26
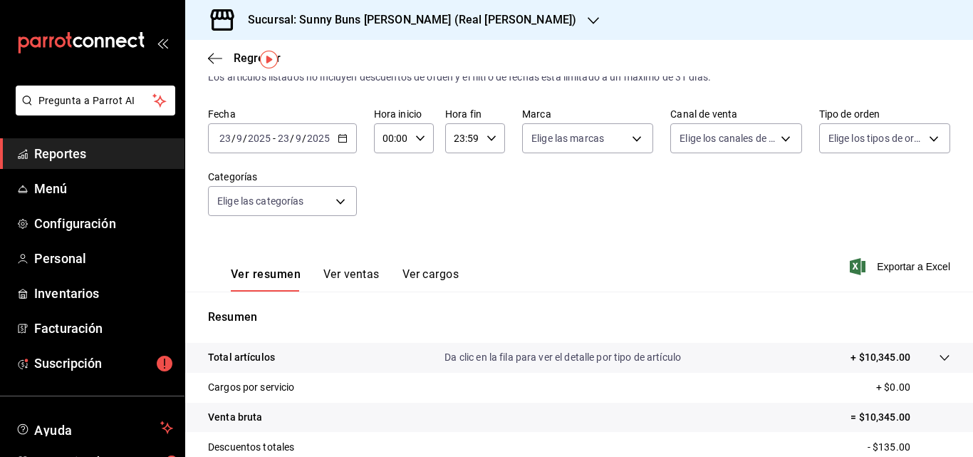
scroll to position [38, 0]
click at [344, 143] on \(Stroke\) "button" at bounding box center [342, 139] width 9 height 8
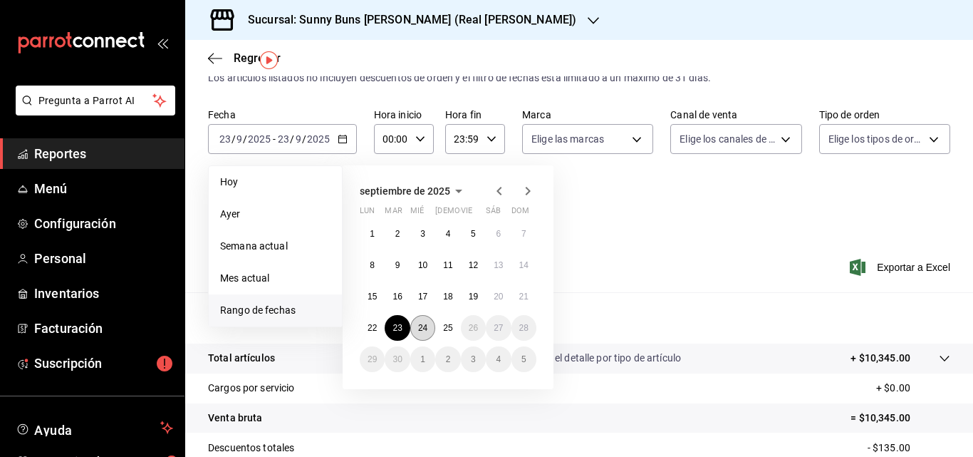
click at [423, 333] on button "24" at bounding box center [422, 328] width 25 height 26
click at [423, 331] on abbr "24" at bounding box center [422, 328] width 9 height 10
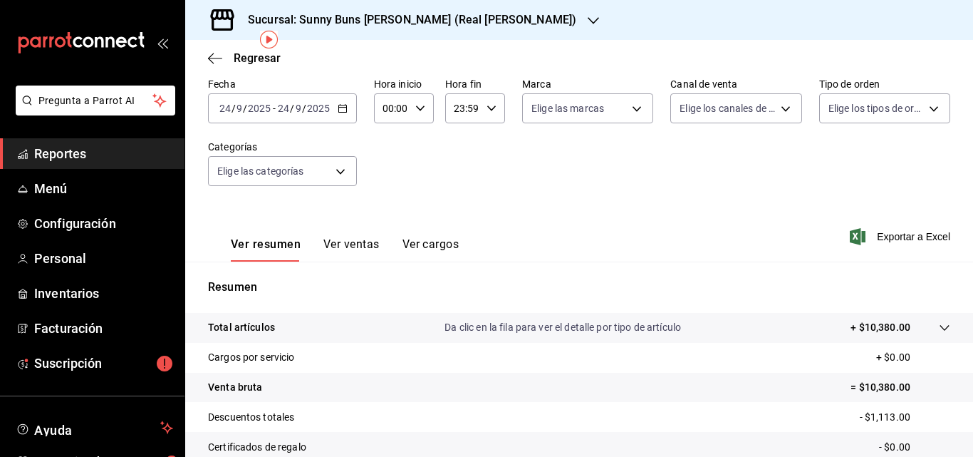
scroll to position [71, 0]
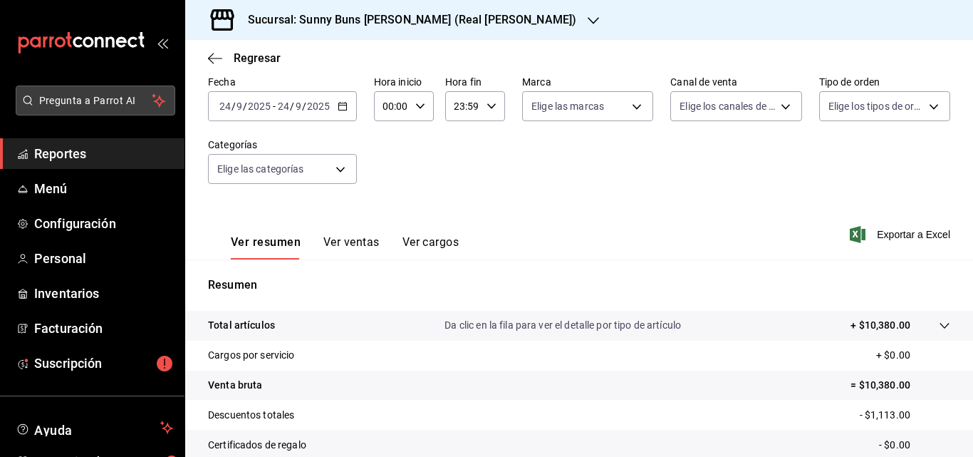
click at [138, 103] on span "Pregunta a Parrot AI" at bounding box center [95, 100] width 113 height 15
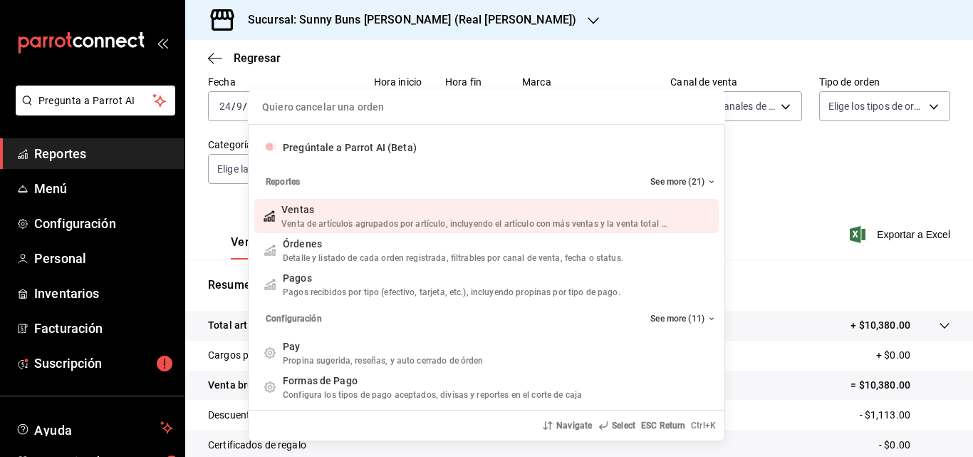
click at [69, 166] on div "Quiero cancelar una orden Pregúntale a Parrot AI (Beta) Reportes See more (21) …" at bounding box center [486, 228] width 973 height 457
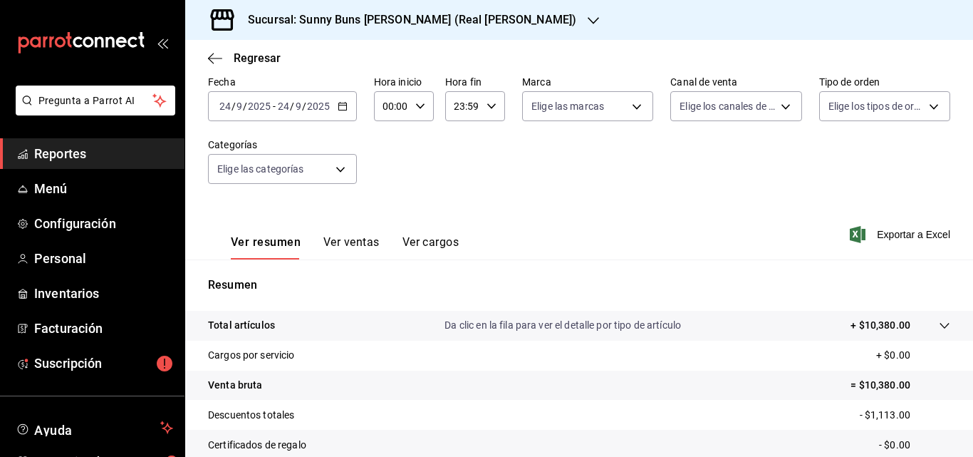
click at [71, 151] on span "Reportes" at bounding box center [103, 153] width 139 height 19
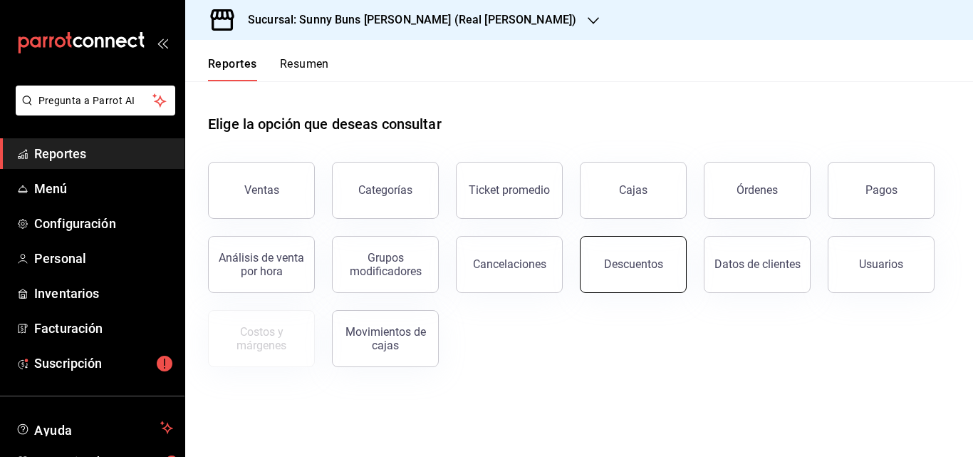
click at [613, 264] on div "Descuentos" at bounding box center [633, 264] width 59 height 14
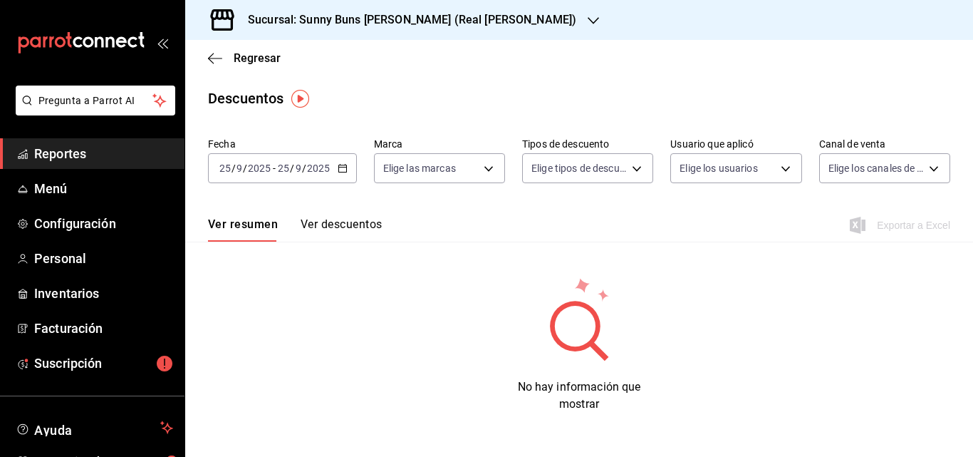
click at [348, 172] on div "[DATE] [DATE] - [DATE] [DATE]" at bounding box center [282, 168] width 149 height 30
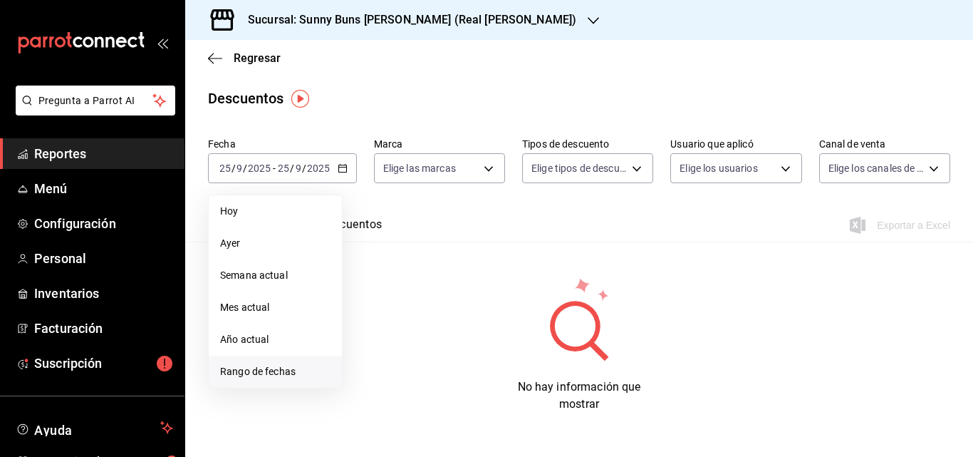
click at [265, 369] on span "Rango de fechas" at bounding box center [275, 371] width 110 height 15
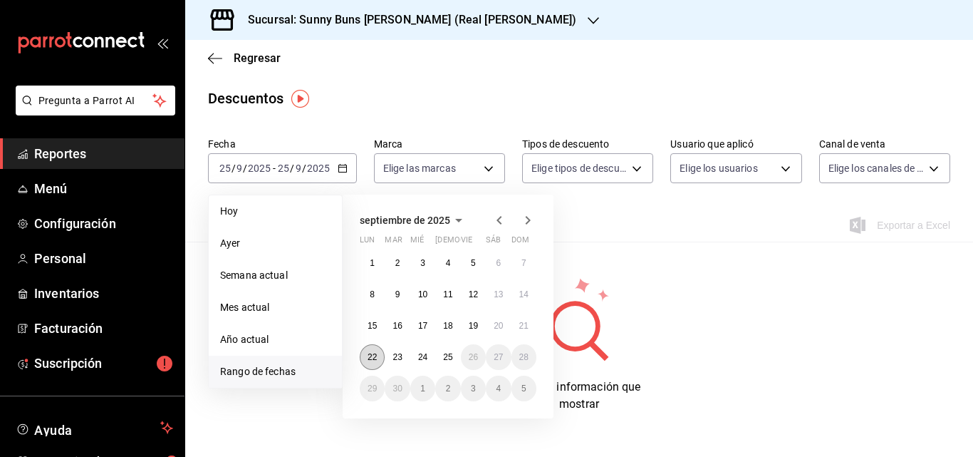
click at [372, 356] on abbr "22" at bounding box center [372, 357] width 9 height 10
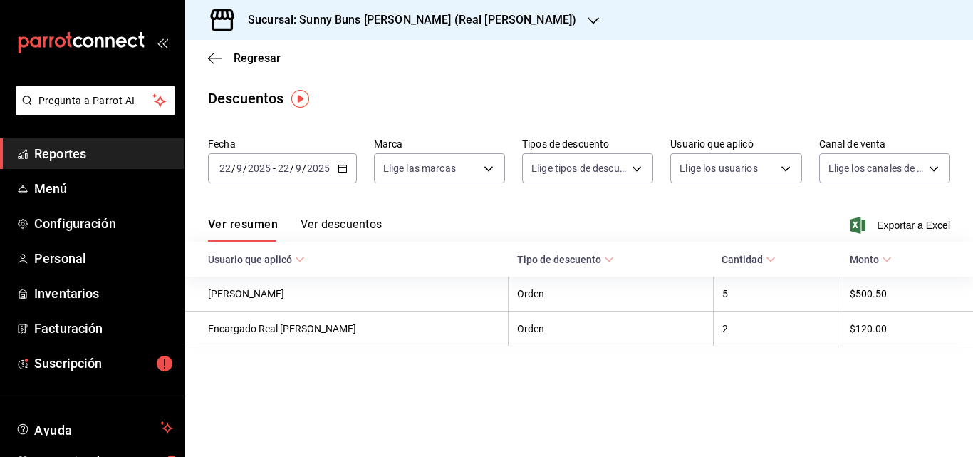
click at [341, 219] on button "Ver descuentos" at bounding box center [341, 229] width 81 height 24
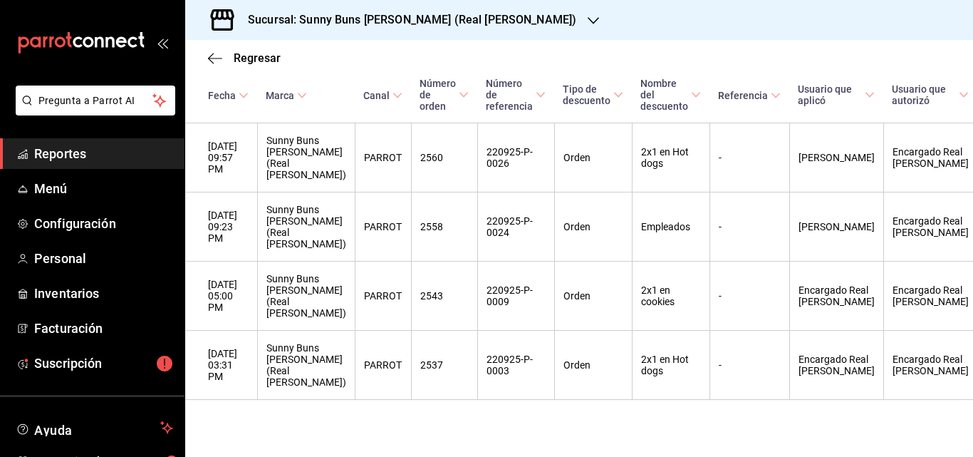
scroll to position [423, 0]
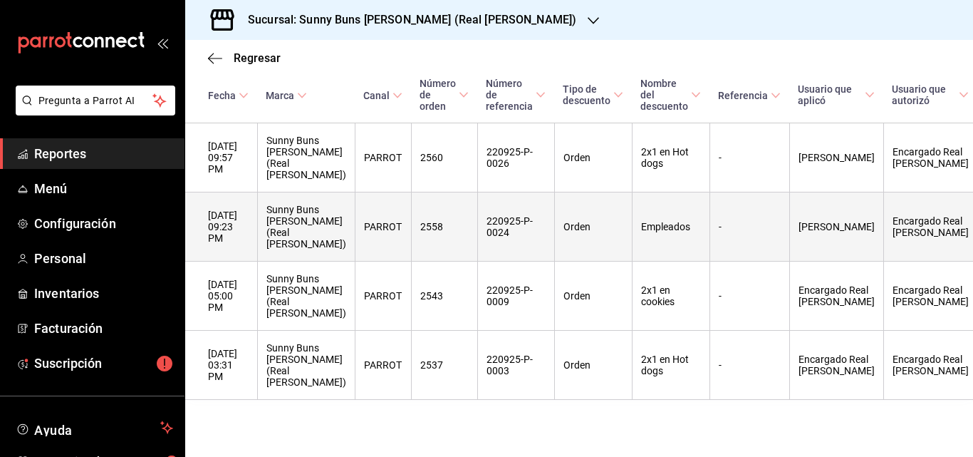
drag, startPoint x: 482, startPoint y: 360, endPoint x: 378, endPoint y: 257, distance: 146.1
click at [378, 257] on th "PARROT" at bounding box center [383, 226] width 56 height 69
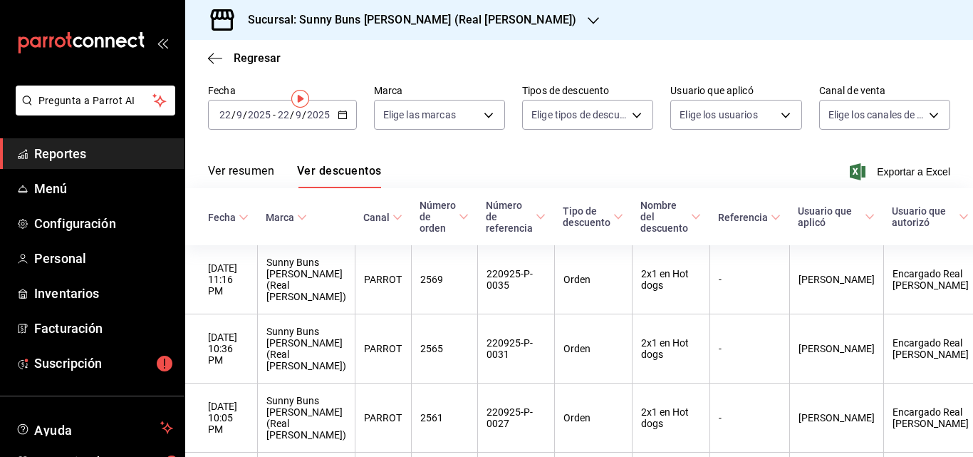
scroll to position [0, 0]
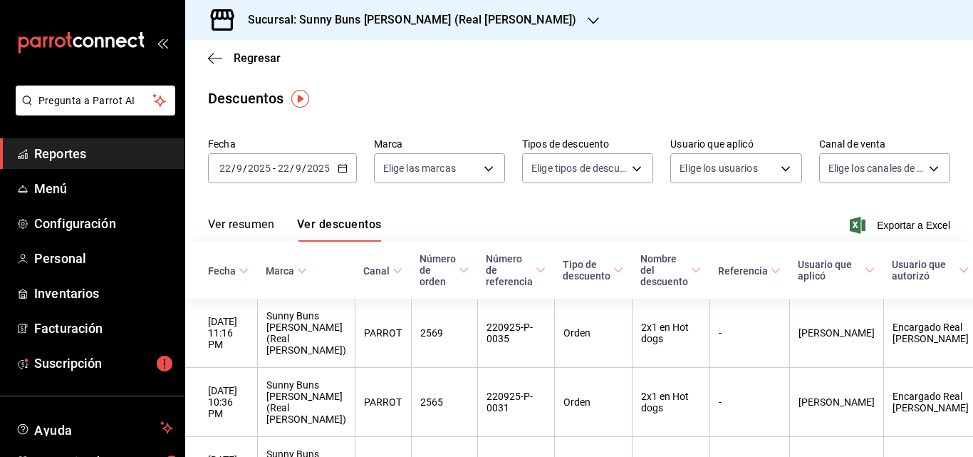
click at [341, 177] on div "[DATE] [DATE] - [DATE] [DATE]" at bounding box center [282, 168] width 149 height 30
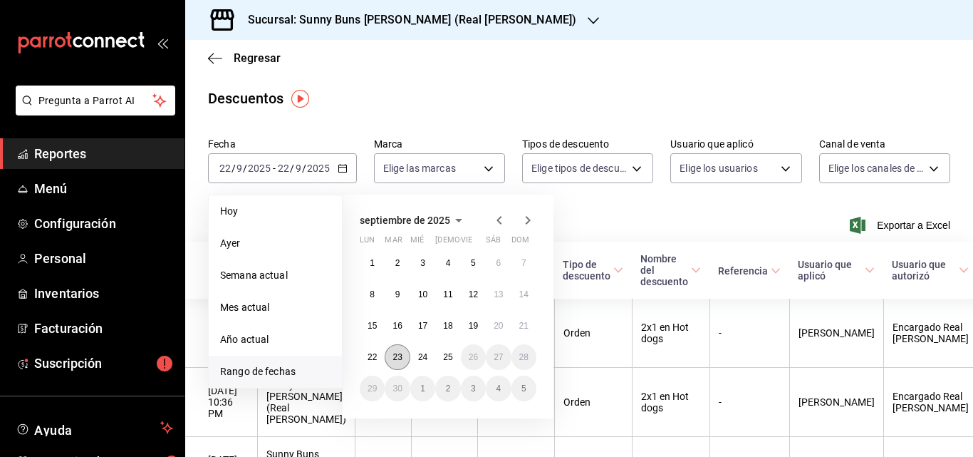
click at [400, 361] on abbr "23" at bounding box center [397, 357] width 9 height 10
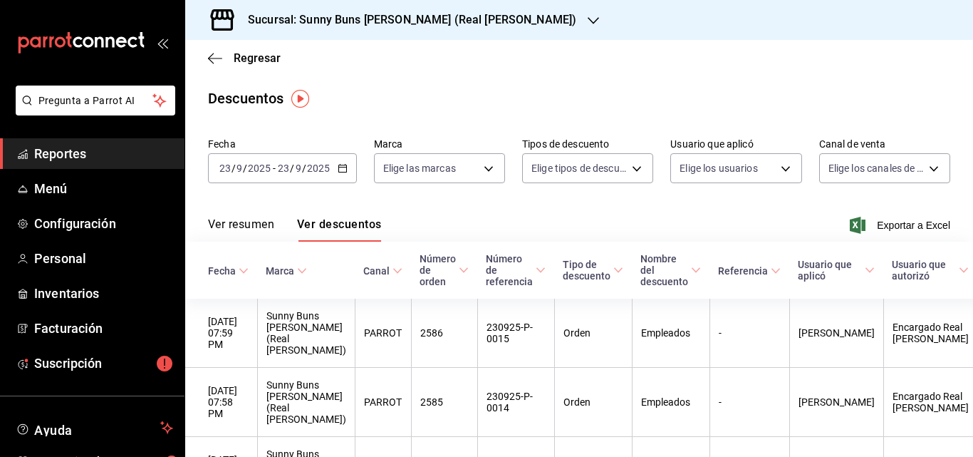
click at [342, 167] on \(Stroke\) "button" at bounding box center [342, 167] width 8 height 1
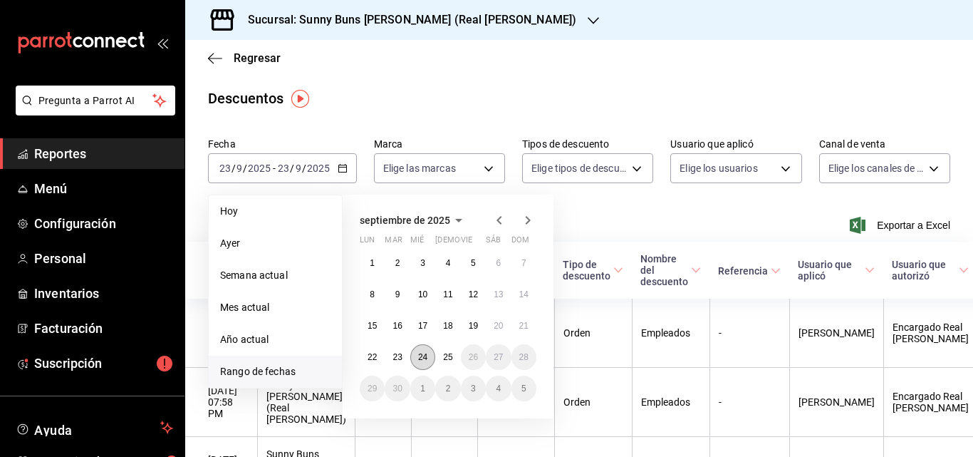
click at [416, 360] on button "24" at bounding box center [422, 357] width 25 height 26
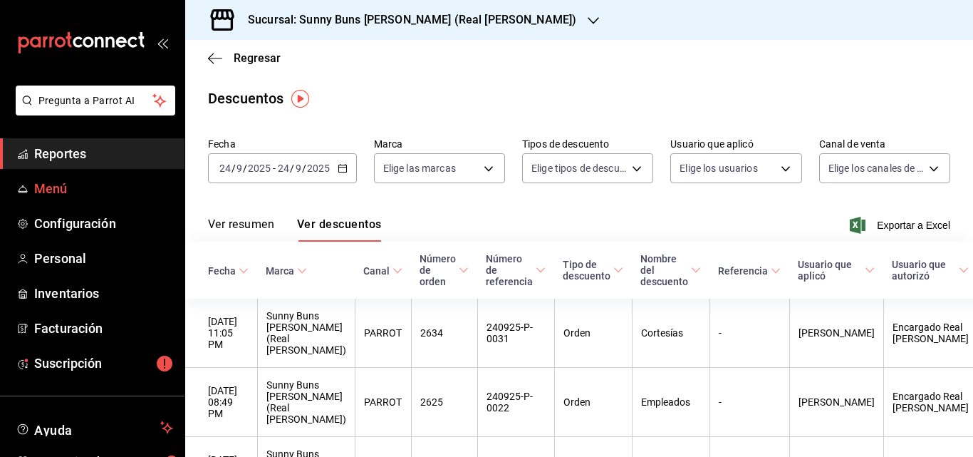
click at [96, 173] on link "Menú" at bounding box center [92, 188] width 185 height 31
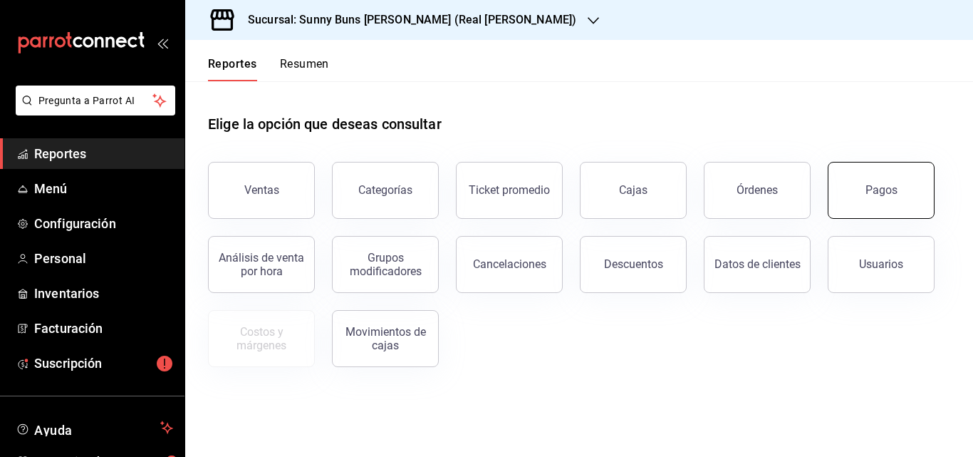
click at [878, 195] on div "Pagos" at bounding box center [882, 190] width 32 height 14
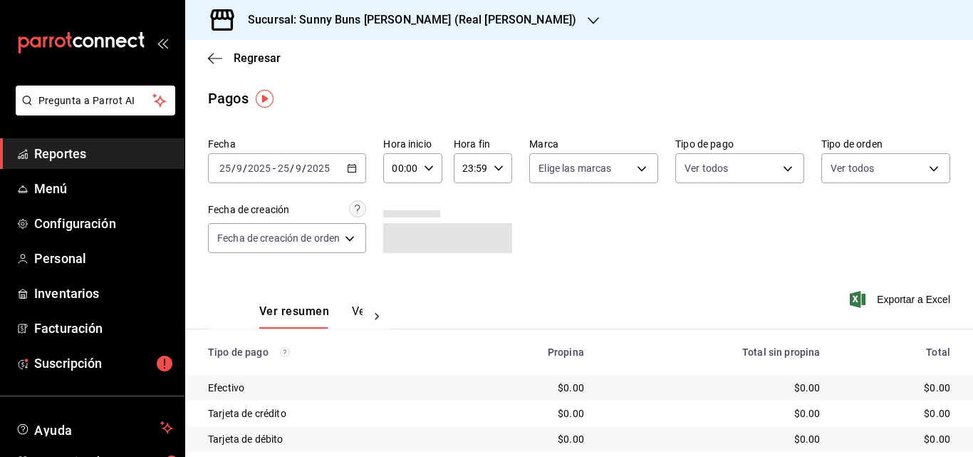
click at [356, 164] on icon "button" at bounding box center [352, 168] width 10 height 10
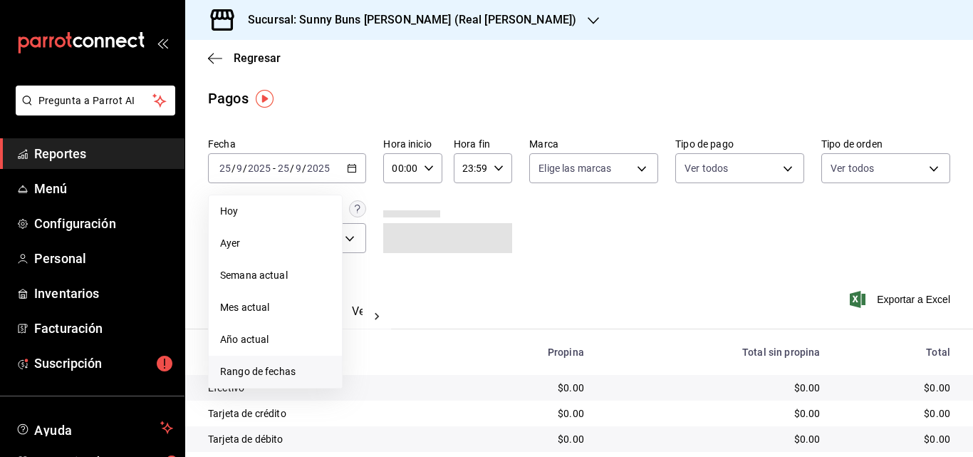
click at [250, 371] on span "Rango de fechas" at bounding box center [275, 371] width 110 height 15
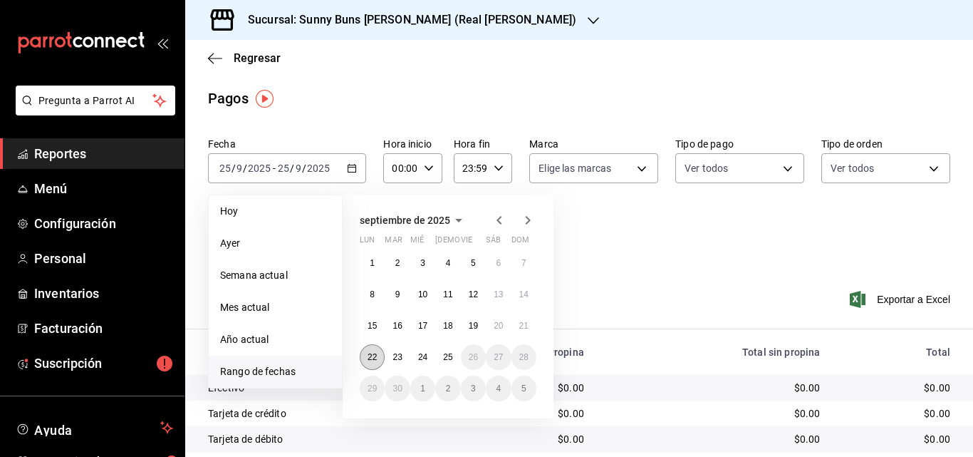
click at [373, 356] on abbr "22" at bounding box center [372, 357] width 9 height 10
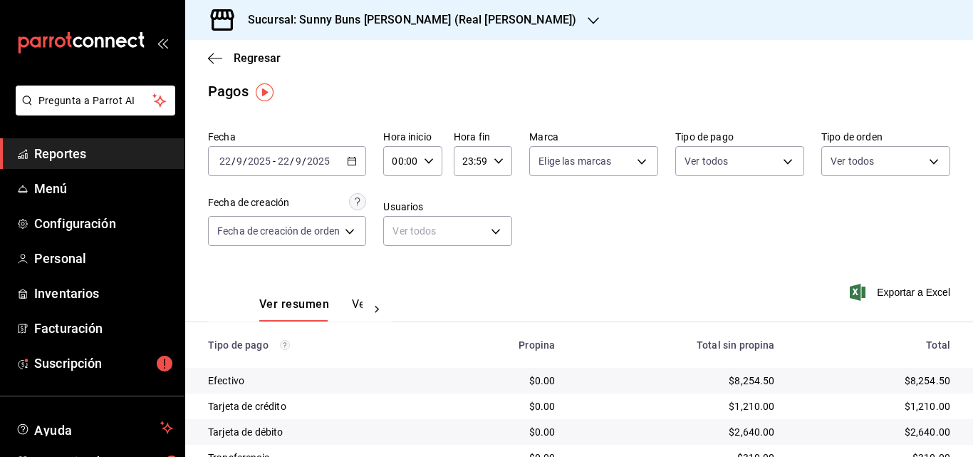
scroll to position [6, 0]
click at [352, 160] on icon "button" at bounding box center [352, 162] width 10 height 10
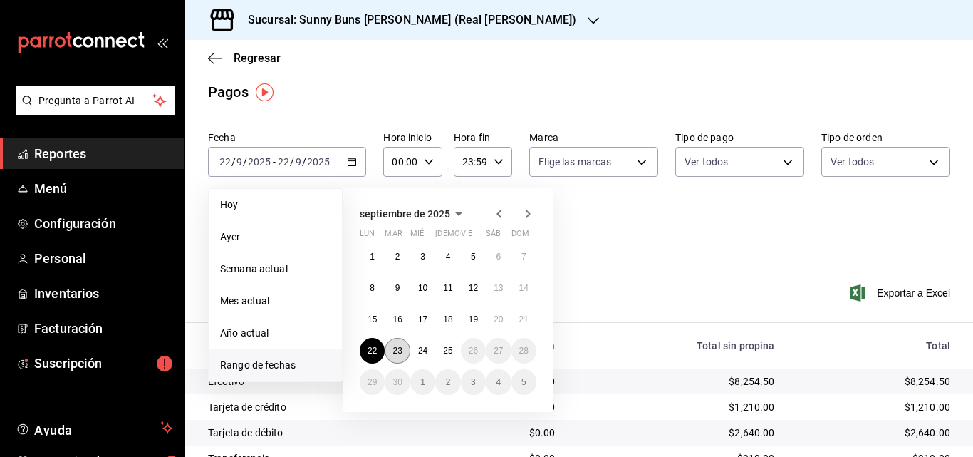
click at [396, 346] on abbr "23" at bounding box center [397, 351] width 9 height 10
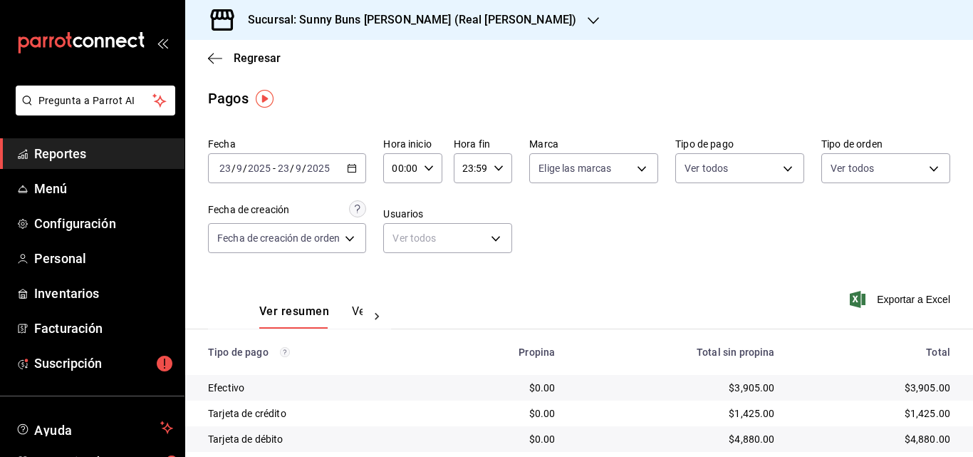
click at [351, 165] on \(Stroke\) "button" at bounding box center [352, 169] width 9 height 8
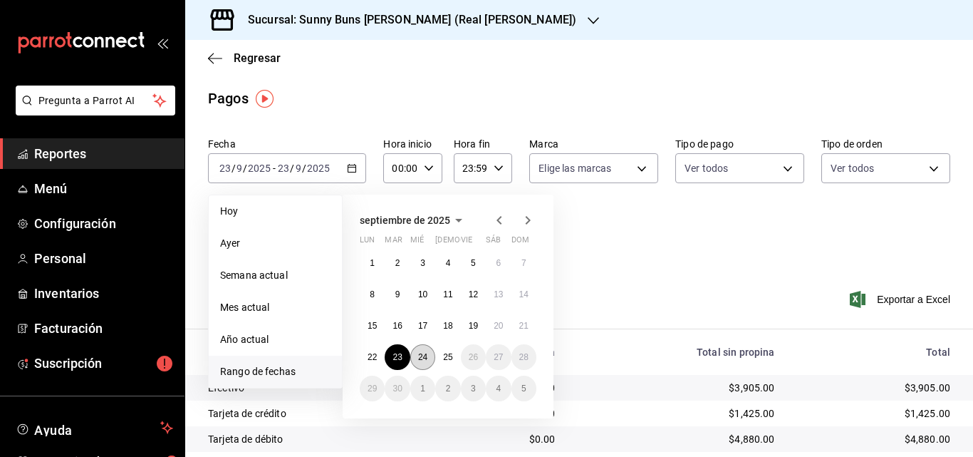
click at [425, 353] on abbr "24" at bounding box center [422, 357] width 9 height 10
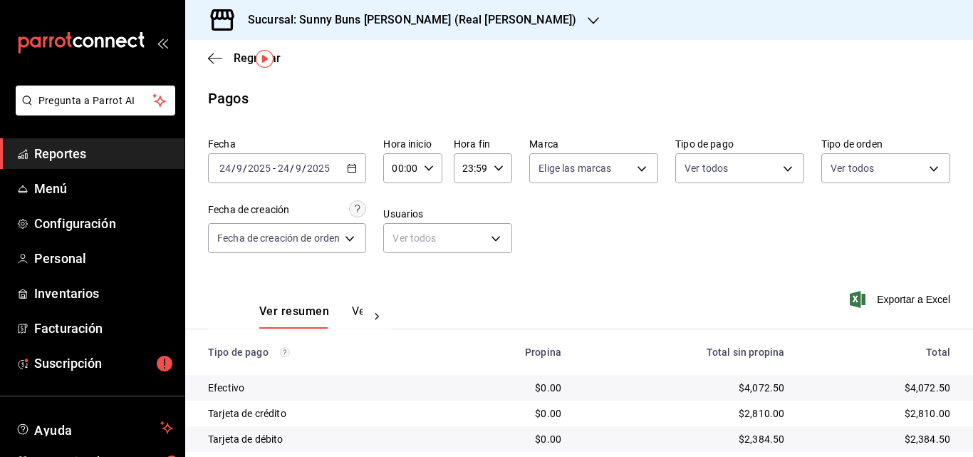
scroll to position [95, 0]
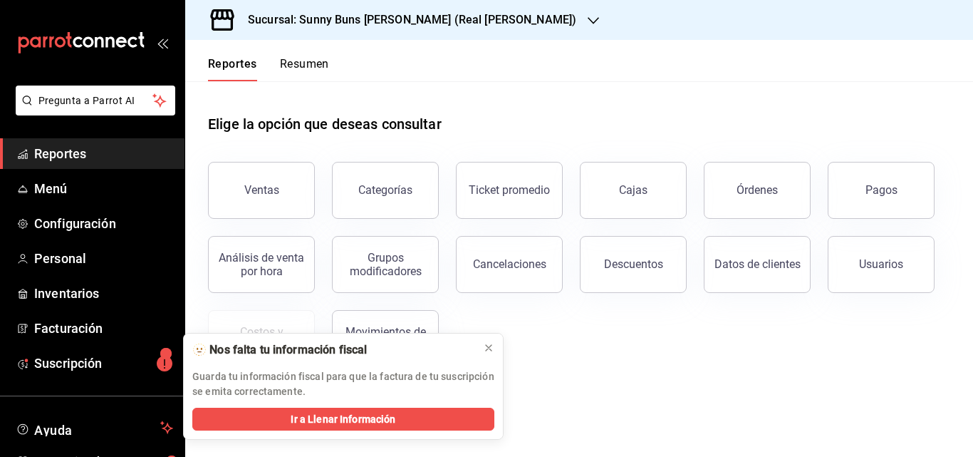
click at [159, 53] on div "mailbox folders" at bounding box center [92, 43] width 185 height 86
click at [165, 41] on div "mailbox folders" at bounding box center [92, 43] width 185 height 86
click at [157, 43] on icon "open_drawer_menu" at bounding box center [162, 42] width 11 height 11
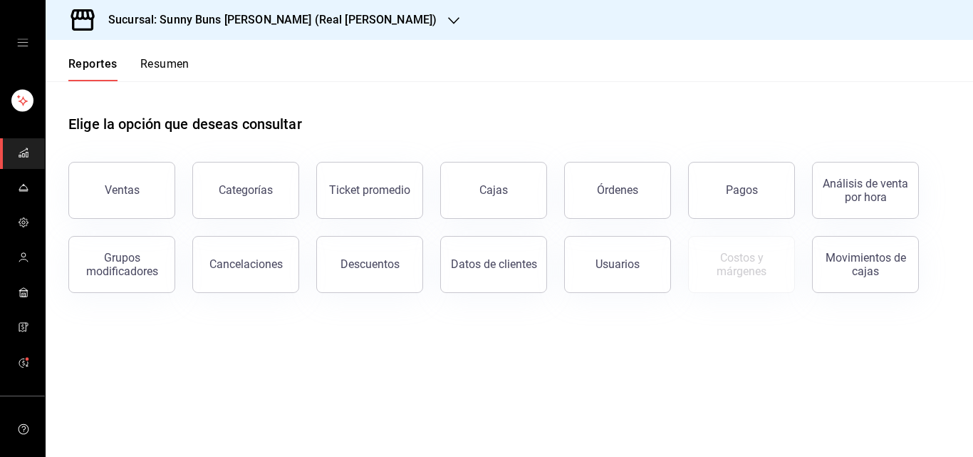
click at [19, 44] on icon "open drawer" at bounding box center [22, 42] width 11 height 11
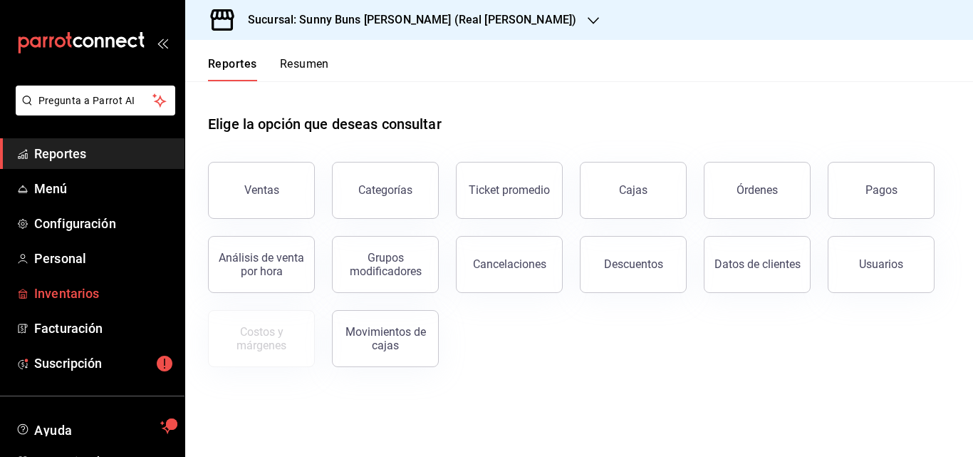
scroll to position [81, 0]
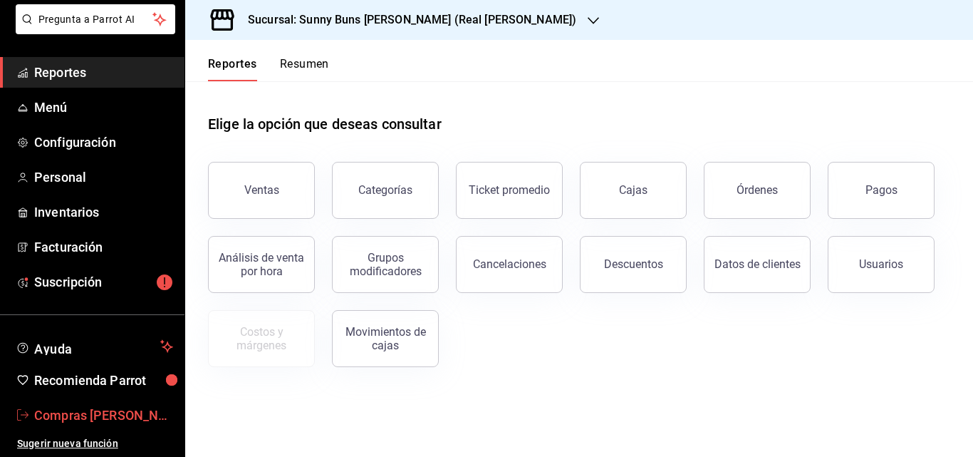
click at [132, 418] on span "Compras [PERSON_NAME]" at bounding box center [103, 414] width 139 height 19
